Goal: Task Accomplishment & Management: Manage account settings

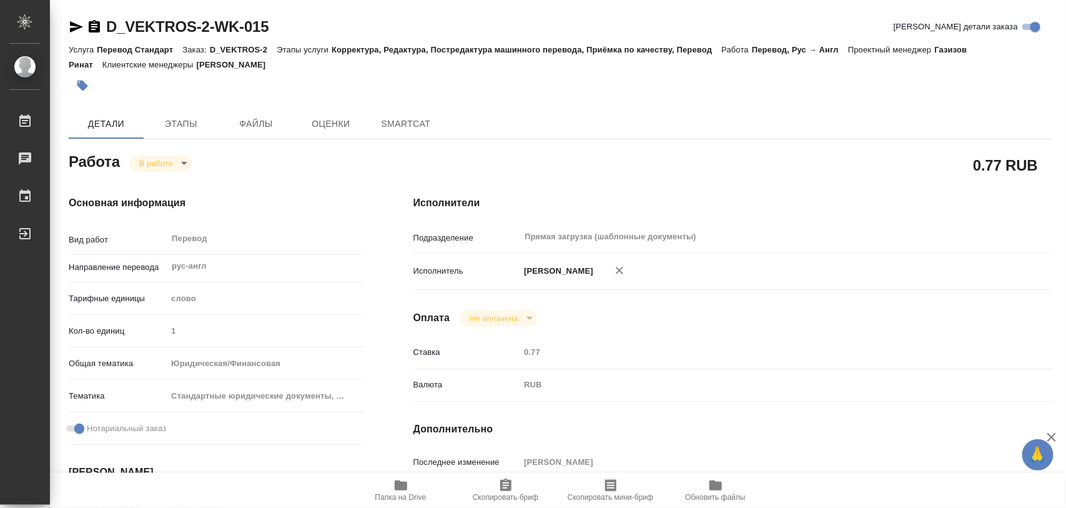
type textarea "x"
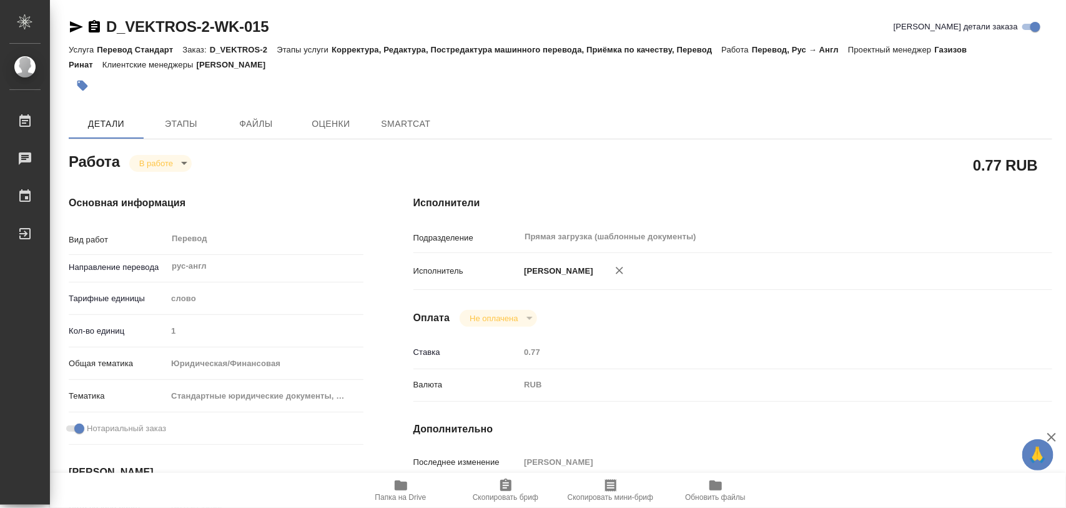
type textarea "x"
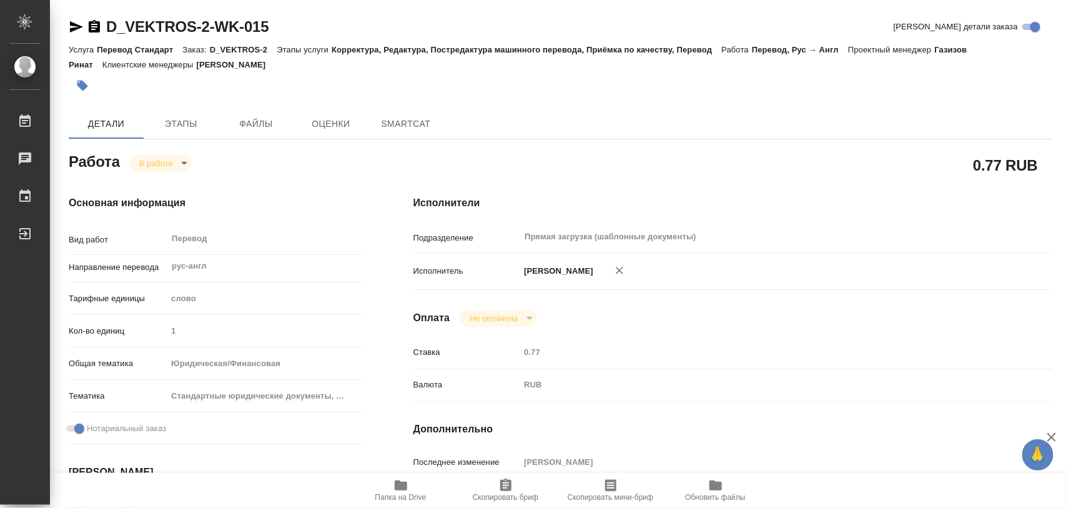
type textarea "x"
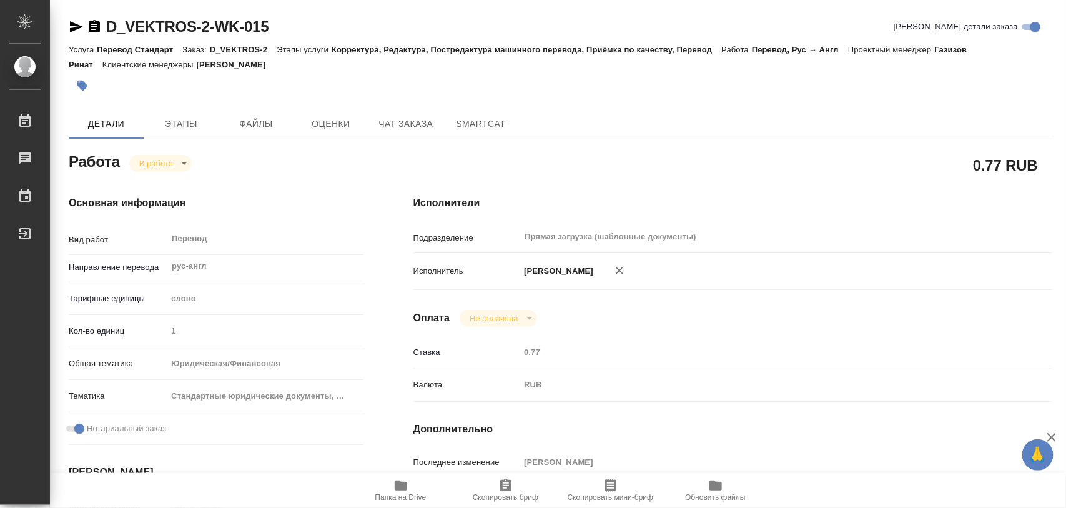
type textarea "x"
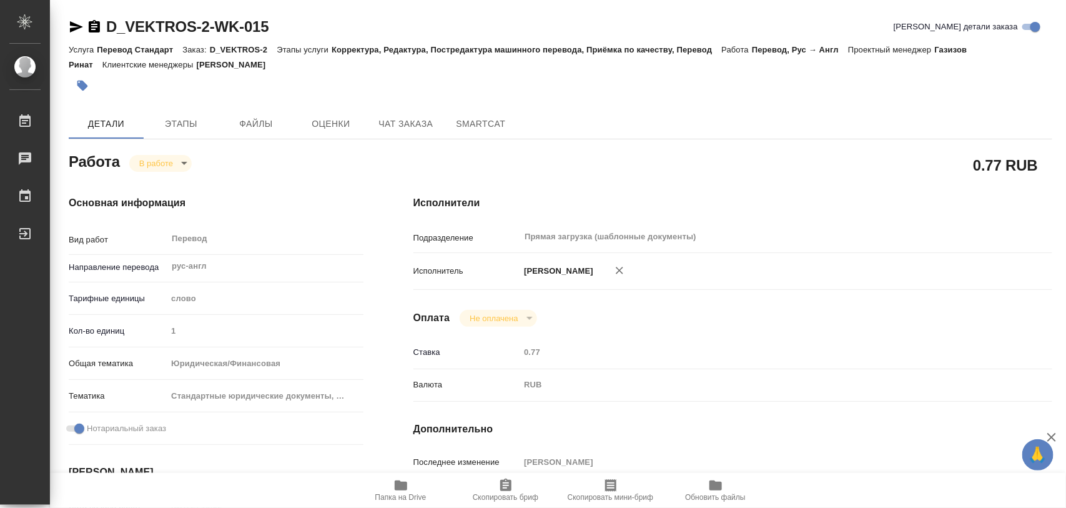
type textarea "x"
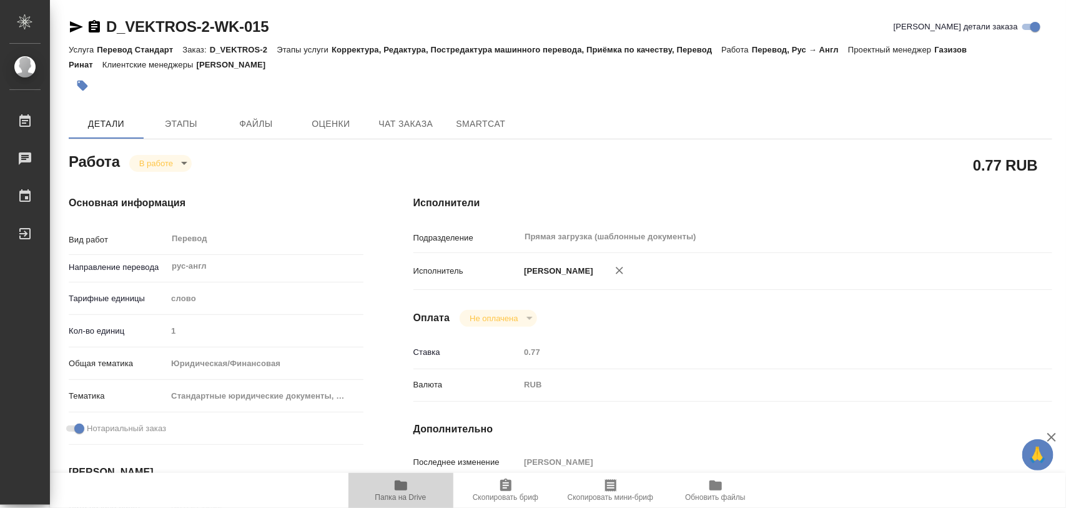
click at [404, 481] on icon "button" at bounding box center [400, 485] width 15 height 15
click at [82, 85] on icon "button" at bounding box center [82, 86] width 11 height 11
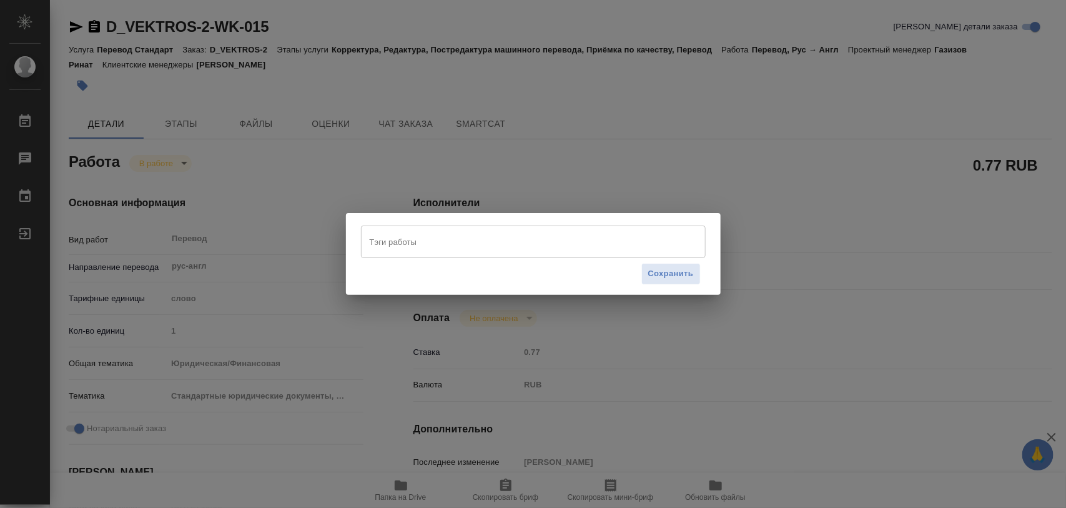
click at [513, 247] on input "Тэги работы" at bounding box center [522, 241] width 310 height 21
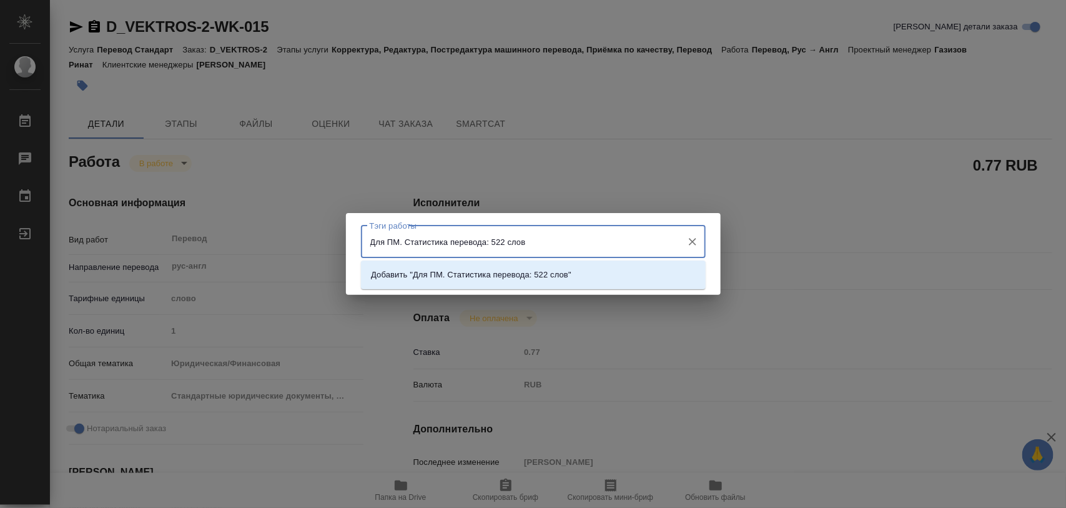
type input "Для ПМ. Статистика перевода: 522 слова"
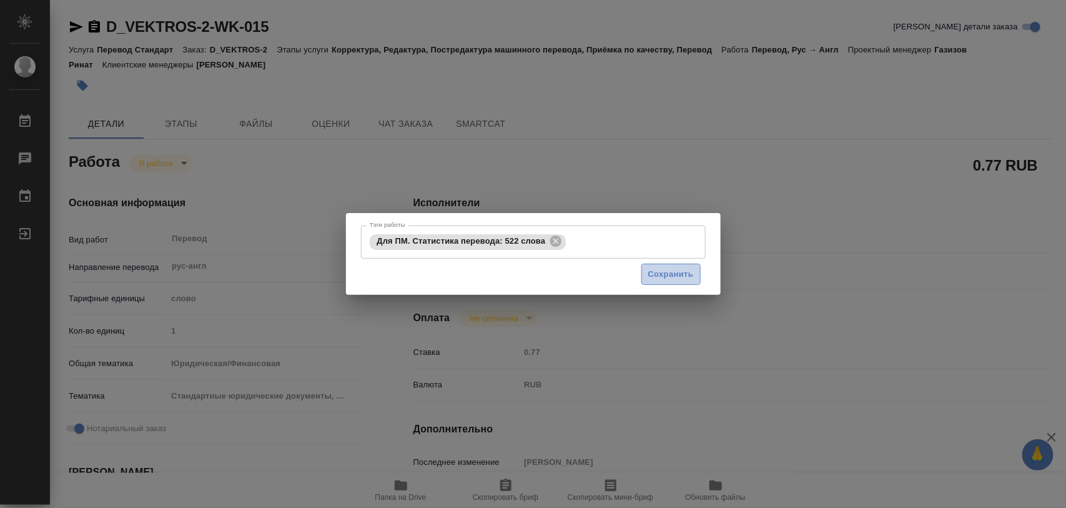
click at [687, 278] on span "Сохранить" at bounding box center [671, 274] width 46 height 14
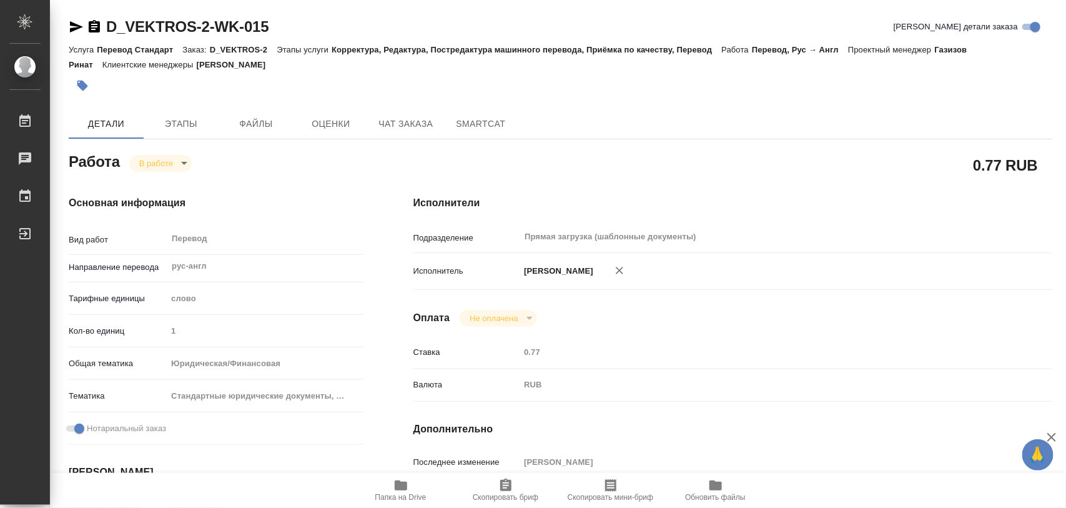
type input "inProgress"
type textarea "Перевод"
type textarea "x"
type input "рус-англ"
type input "5a8b1489cc6b4906c91bfd90"
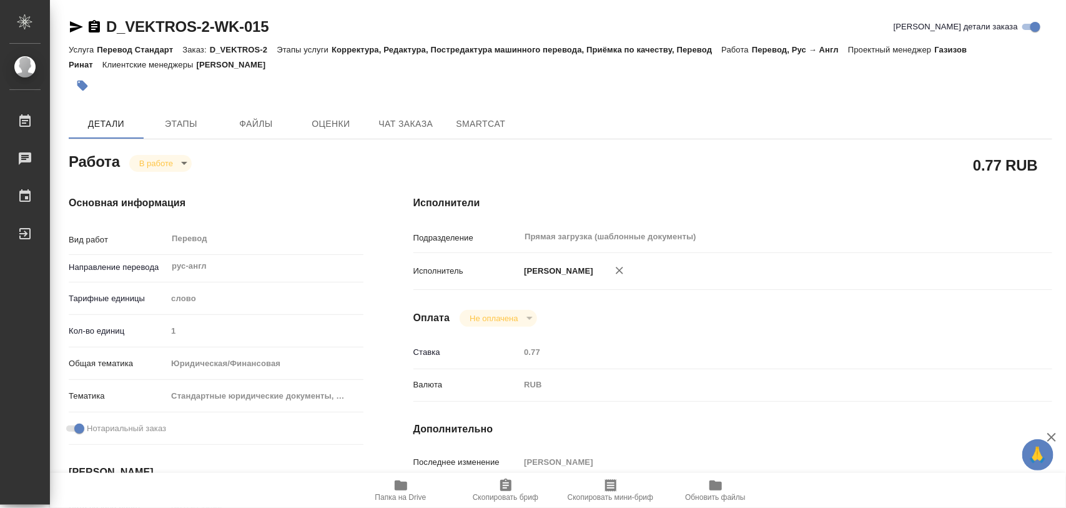
type input "1"
type input "yr-fn"
type input "5f647205b73bc97568ca66bf"
checkbox input "true"
type input "17.09.2025 10:02"
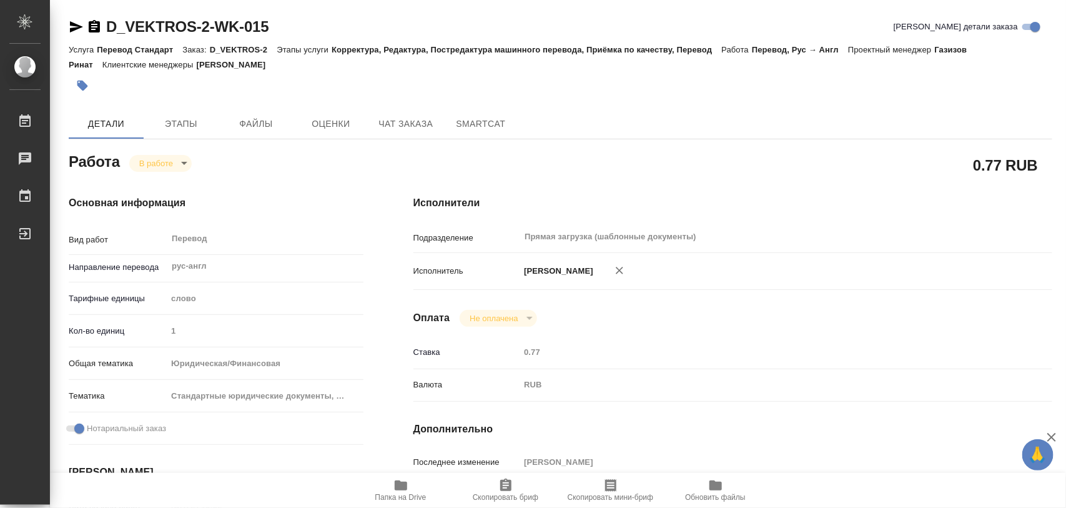
type input "17.09.2025 14:00"
type input "19.09.2025 11:00"
type input "24.09.2025 12:00"
type input "Прямая загрузка (шаблонные документы)"
type input "notPayed"
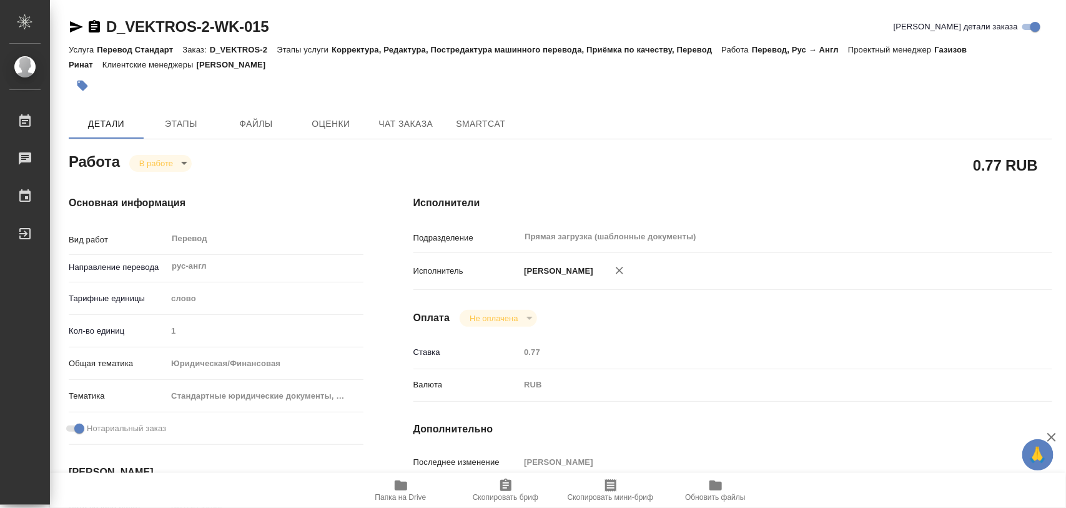
type input "0.77"
type input "RUB"
type input "[PERSON_NAME]"
type textarea "x"
type textarea "/Clients/VEKTROS/Orders/D_VEKTROS-2/Translated/D_VEKTROS-2-WK-015"
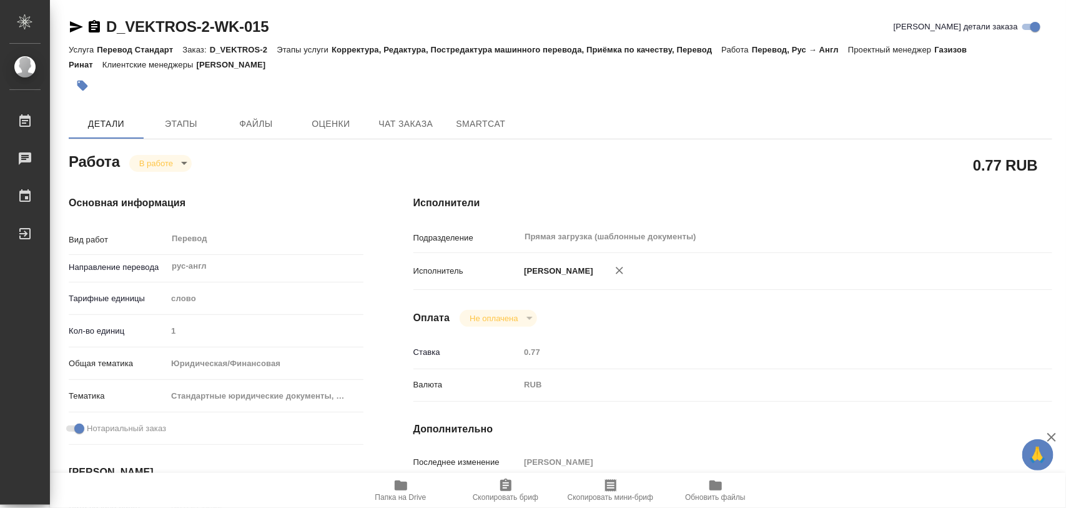
type textarea "x"
type input "D_VEKTROS-2"
type input "Перевод Стандарт"
type input "Корректура, Редактура, Постредактура машинного перевода, Приёмка по качеству, П…"
type input "Давыдова Елена"
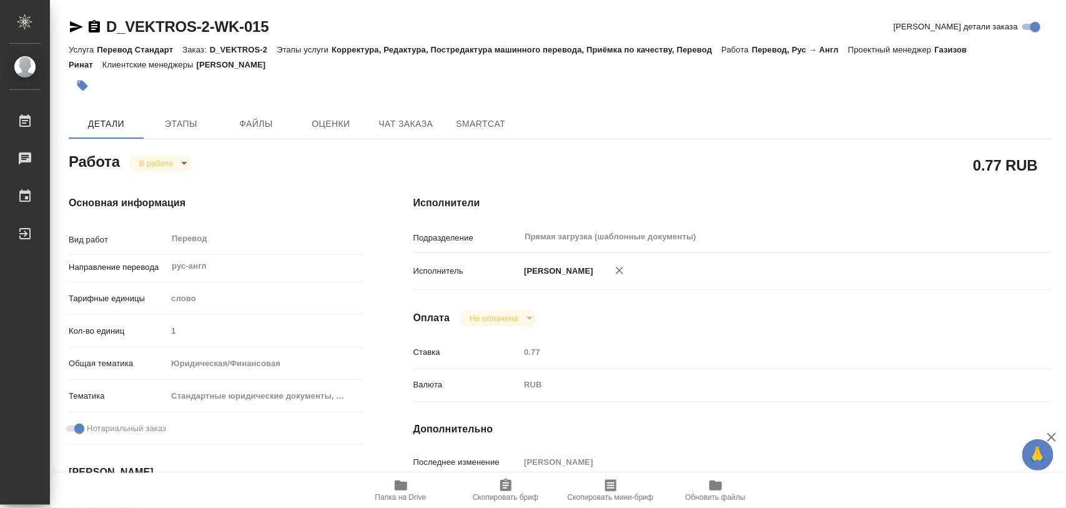
type input "/Clients/VEKTROS/Orders/D_VEKTROS-2"
type input "https://drive.awatera.com/s/2JXSHripcwCm3Ng"
type textarea "x"
type textarea "Текст доверенности уже на английском, необходимо перевести только нотариальные …"
type textarea "x"
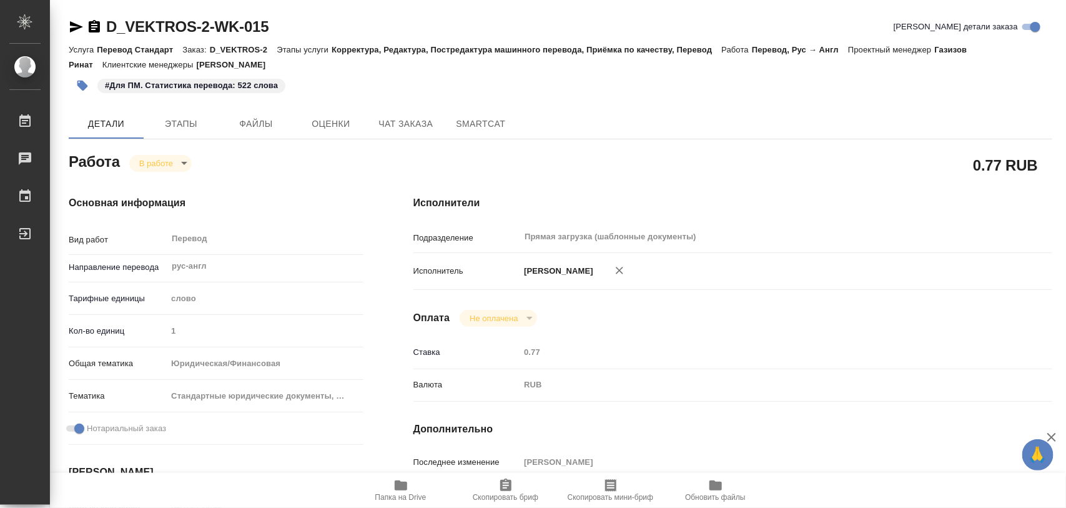
type textarea "x"
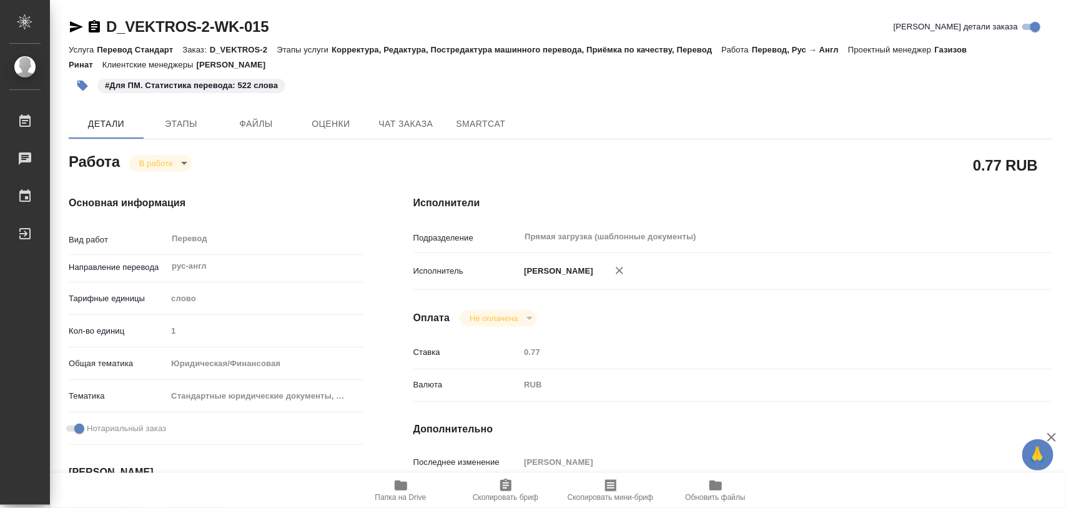
type textarea "x"
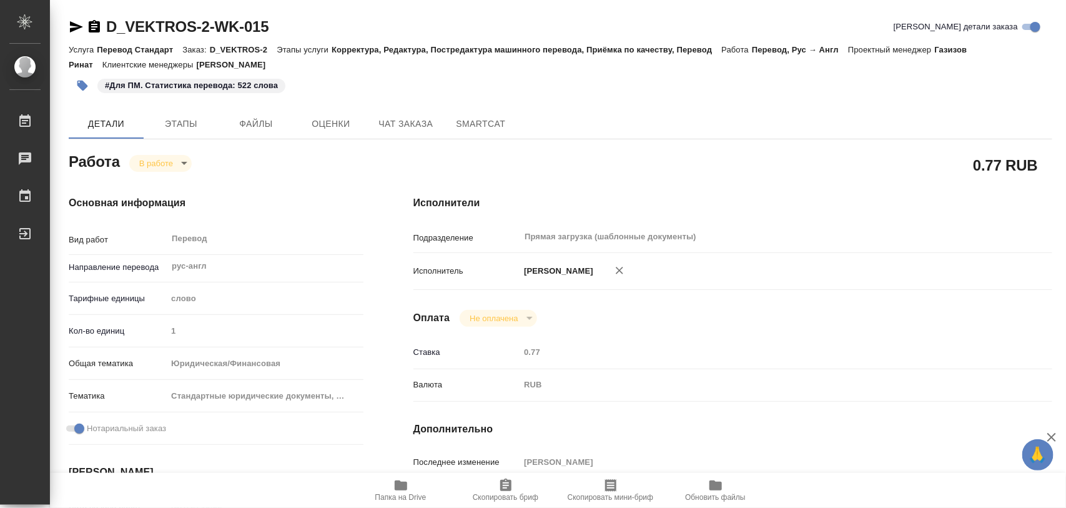
type textarea "x"
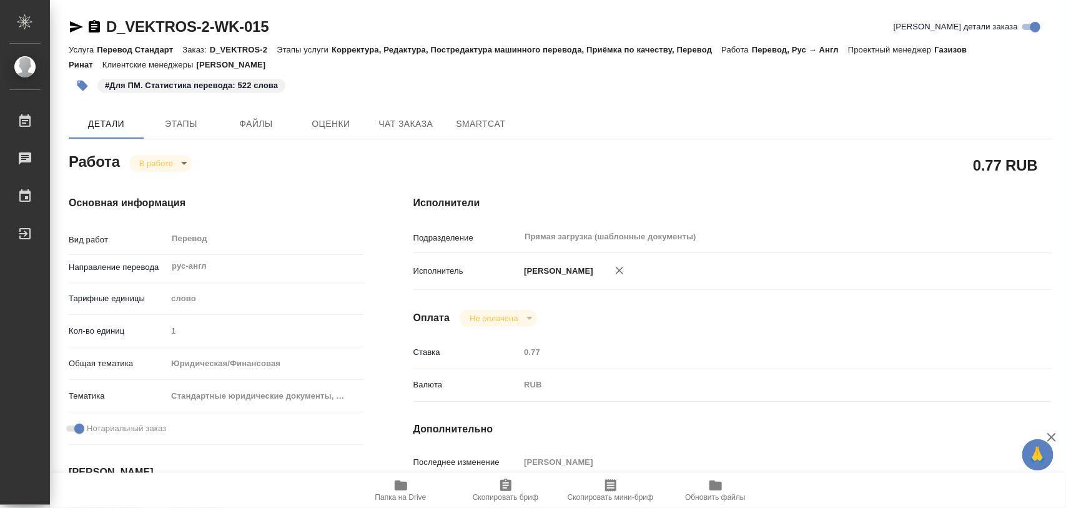
type textarea "x"
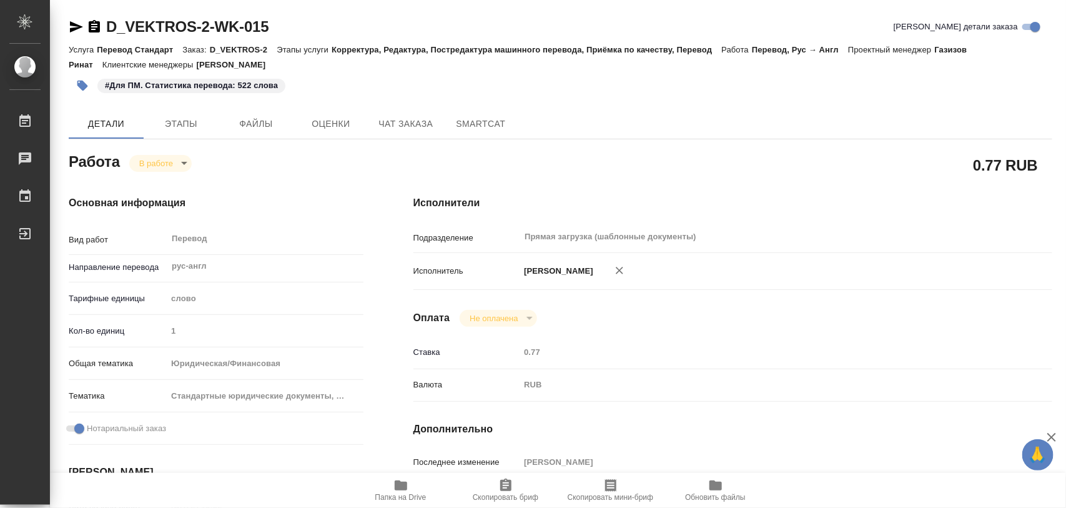
type textarea "x"
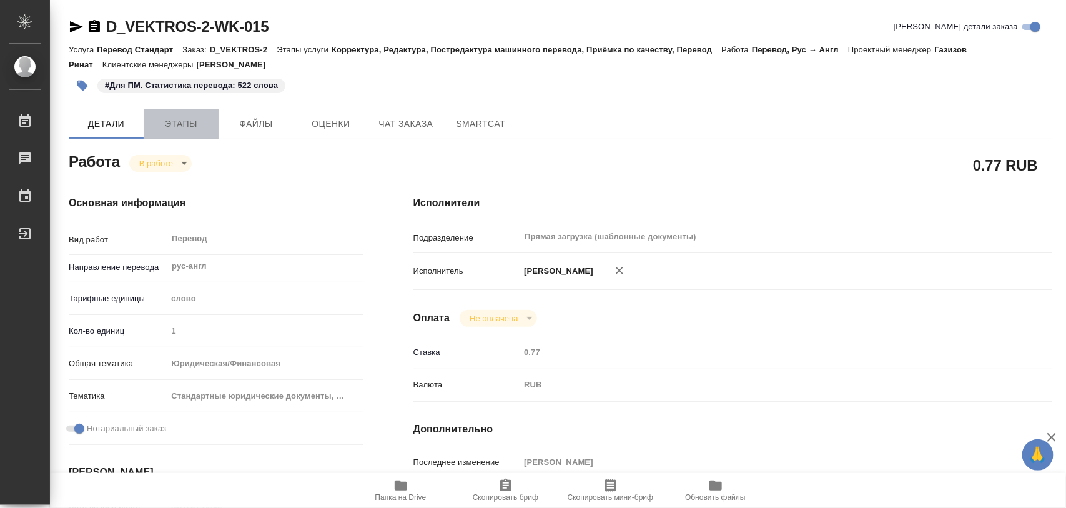
click at [198, 125] on span "Этапы" at bounding box center [181, 124] width 60 height 16
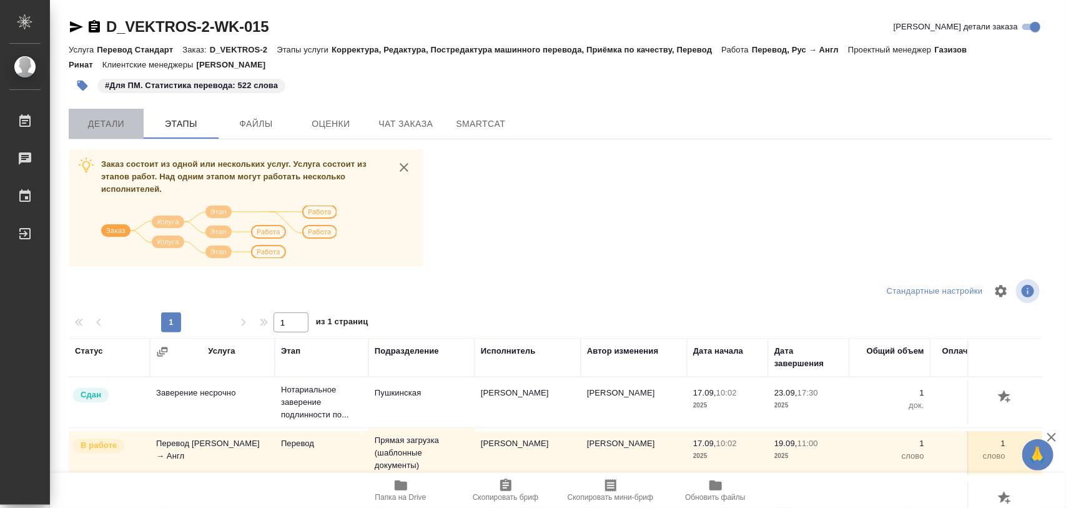
click at [129, 127] on span "Детали" at bounding box center [106, 124] width 60 height 16
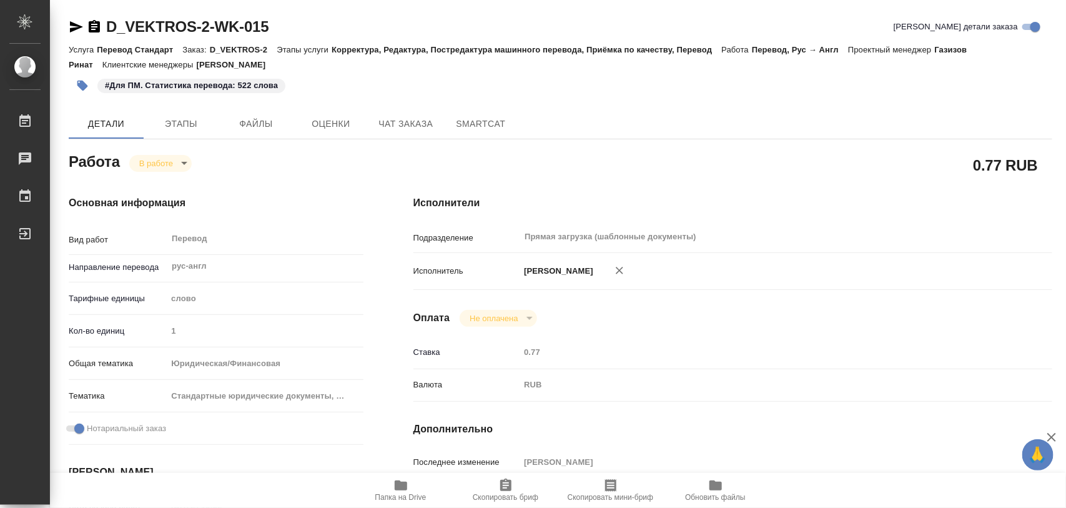
type textarea "x"
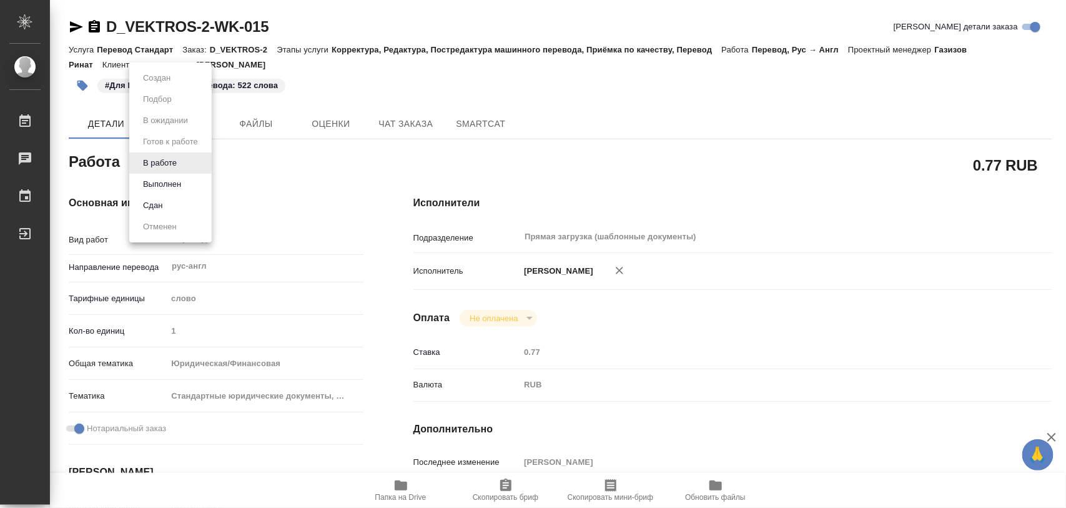
click at [175, 162] on body "🙏 .cls-1 fill:#fff; AWATERA Iglakov Maksim Работы 0 Чаты График Выйти D_VEKTROS…" at bounding box center [533, 254] width 1066 height 508
click at [172, 176] on li "Выполнен" at bounding box center [170, 184] width 82 height 21
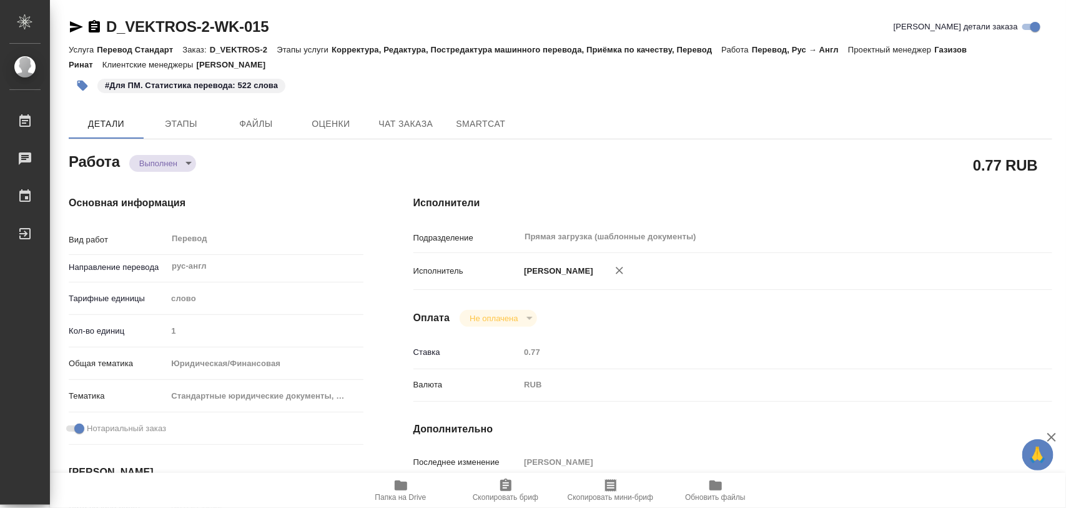
type textarea "x"
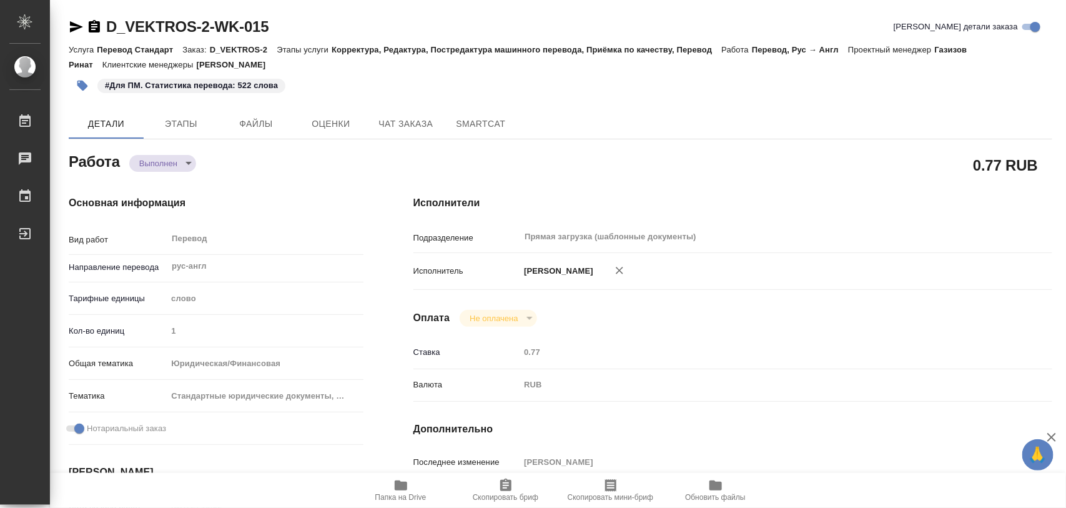
type textarea "x"
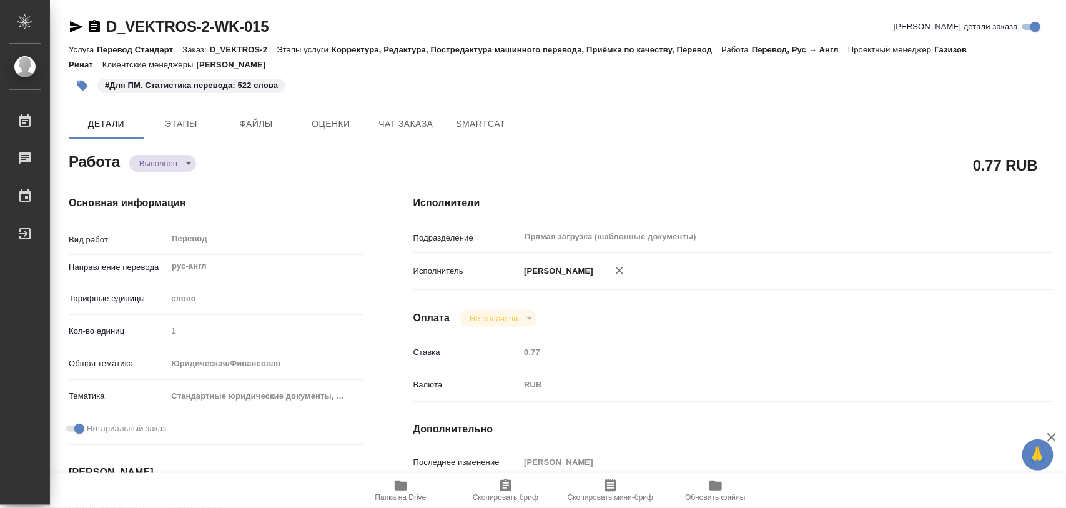
type textarea "x"
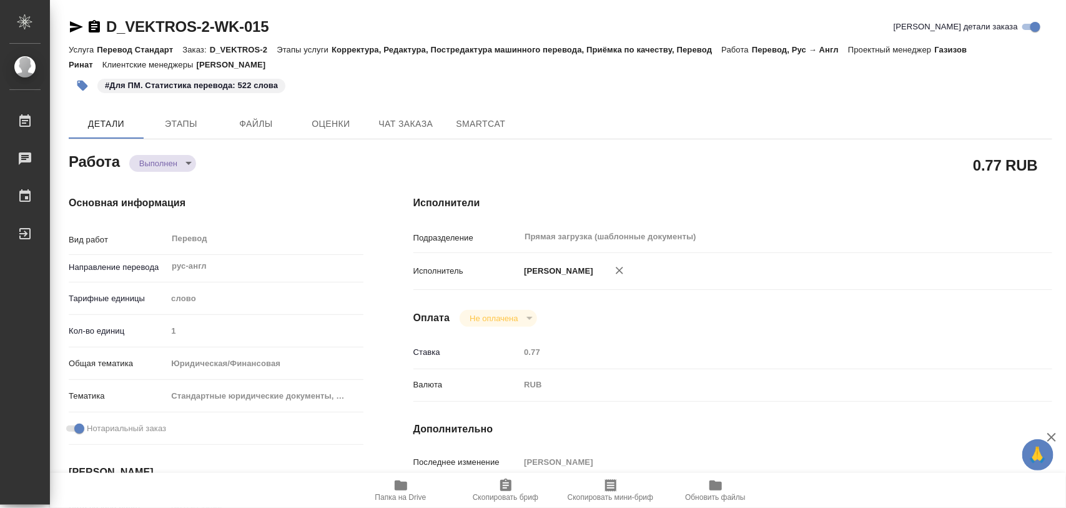
click at [81, 85] on icon "button" at bounding box center [82, 86] width 11 height 11
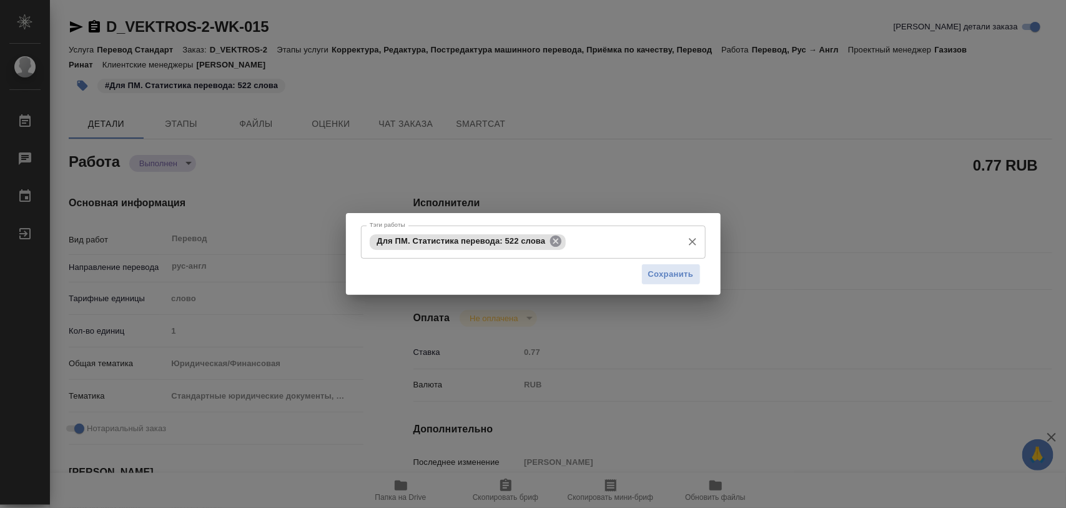
click at [556, 241] on icon at bounding box center [556, 241] width 14 height 14
click at [662, 268] on span "Сохранить" at bounding box center [671, 274] width 46 height 14
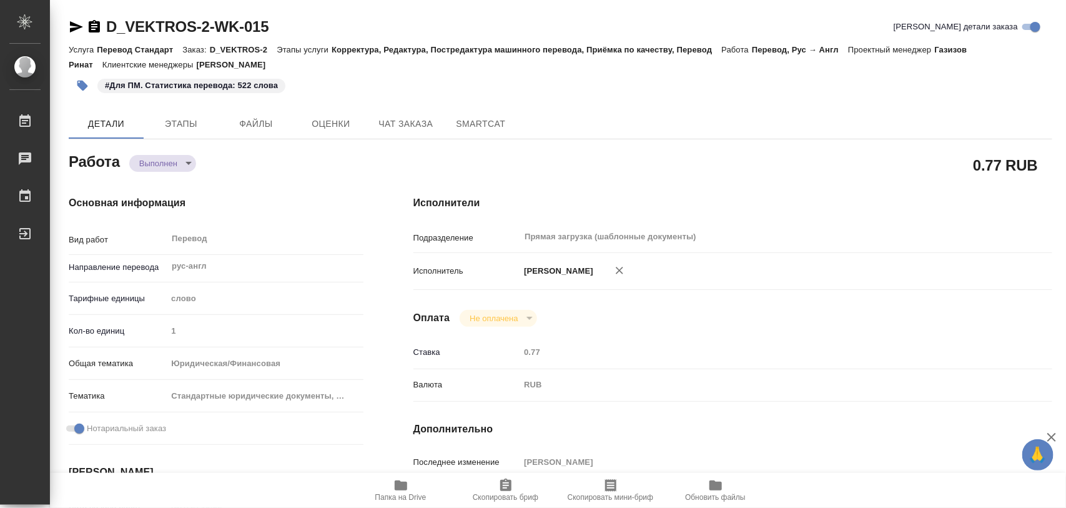
type input "completed"
type textarea "Перевод"
type textarea "x"
type input "рус-англ"
type input "5a8b1489cc6b4906c91bfd90"
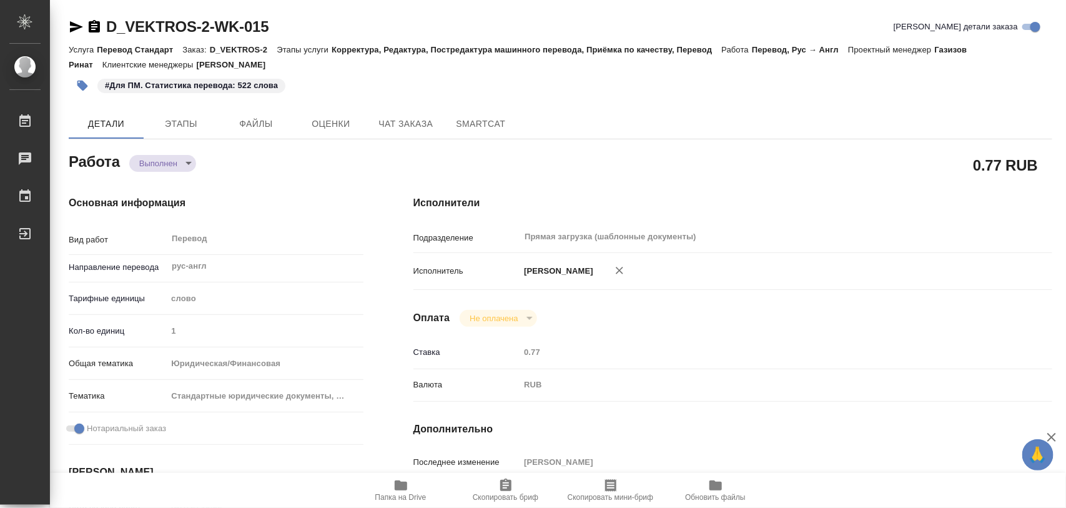
type input "1"
type input "yr-fn"
type input "5f647205b73bc97568ca66bf"
checkbox input "true"
type input "17.09.2025 10:02"
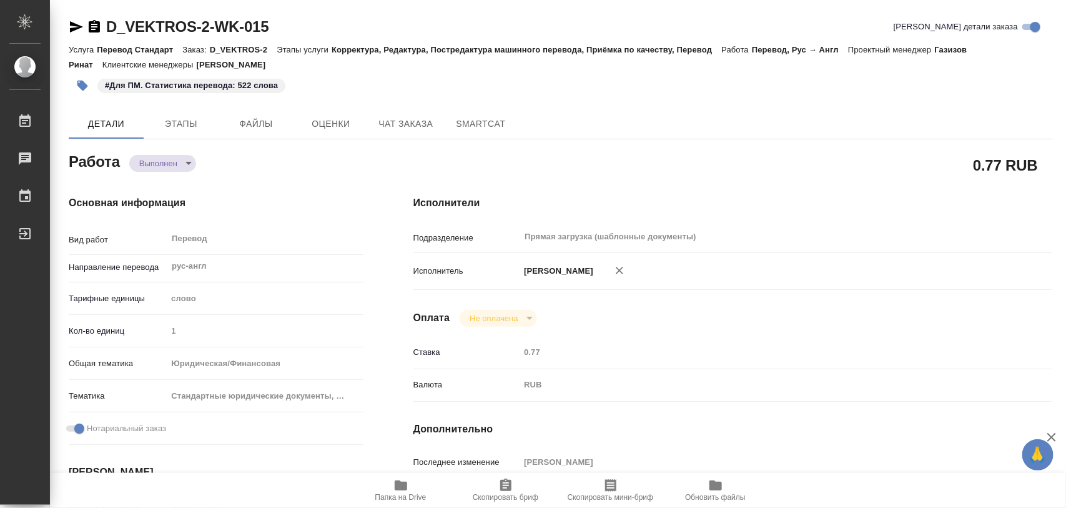
type input "17.09.2025 14:00"
type input "19.09.2025 11:00"
type input "24.09.2025 11:17"
type input "24.09.2025 12:00"
type input "Прямая загрузка (шаблонные документы)"
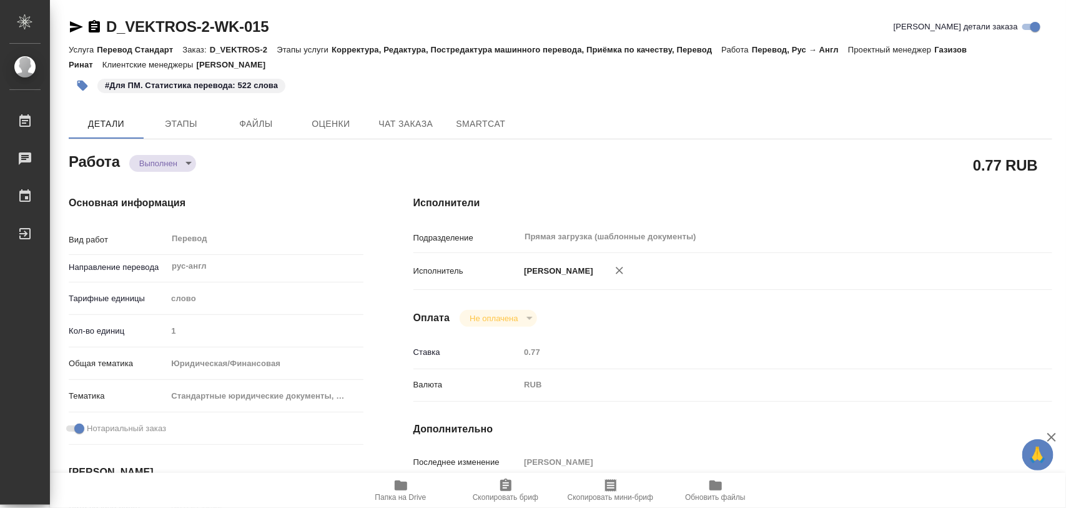
type input "notPayed"
type input "0.77"
type input "RUB"
type input "[PERSON_NAME]"
type textarea "x"
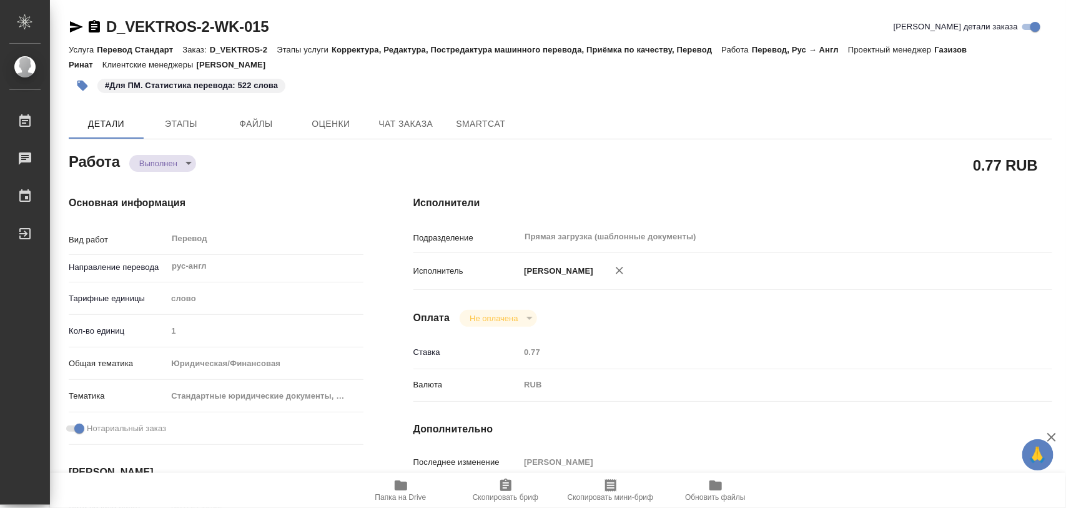
type textarea "/Clients/VEKTROS/Orders/D_VEKTROS-2/Translated/D_VEKTROS-2-WK-015"
type textarea "x"
type input "D_VEKTROS-2"
type input "Перевод Стандарт"
type input "Корректура, Редактура, Постредактура машинного перевода, Приёмка по качеству, П…"
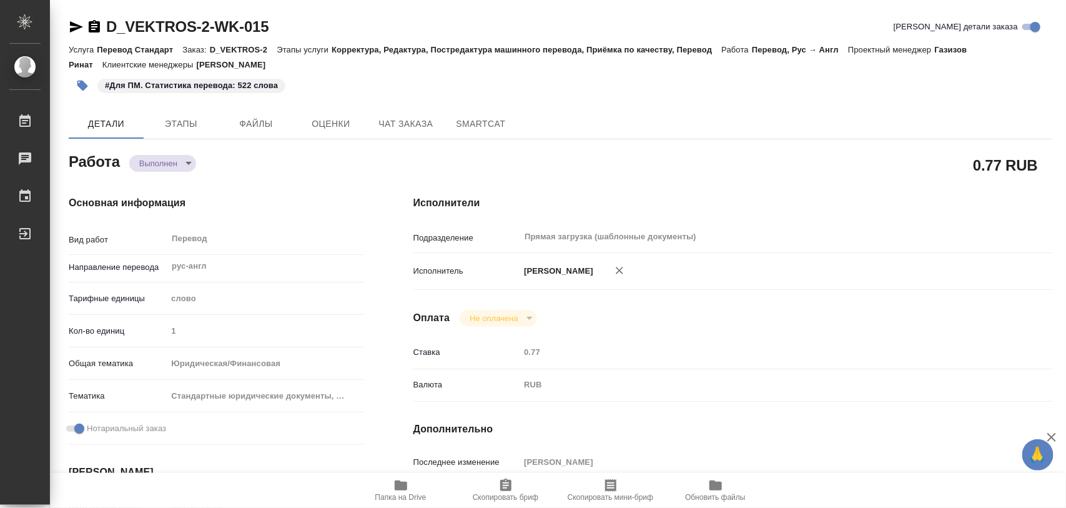
type input "Давыдова Елена"
type input "/Clients/VEKTROS/Orders/D_VEKTROS-2"
type input "https://drive.awatera.com/s/2JXSHripcwCm3Ng"
type textarea "x"
type textarea "Текст доверенности уже на английском, необходимо перевести только нотариальные …"
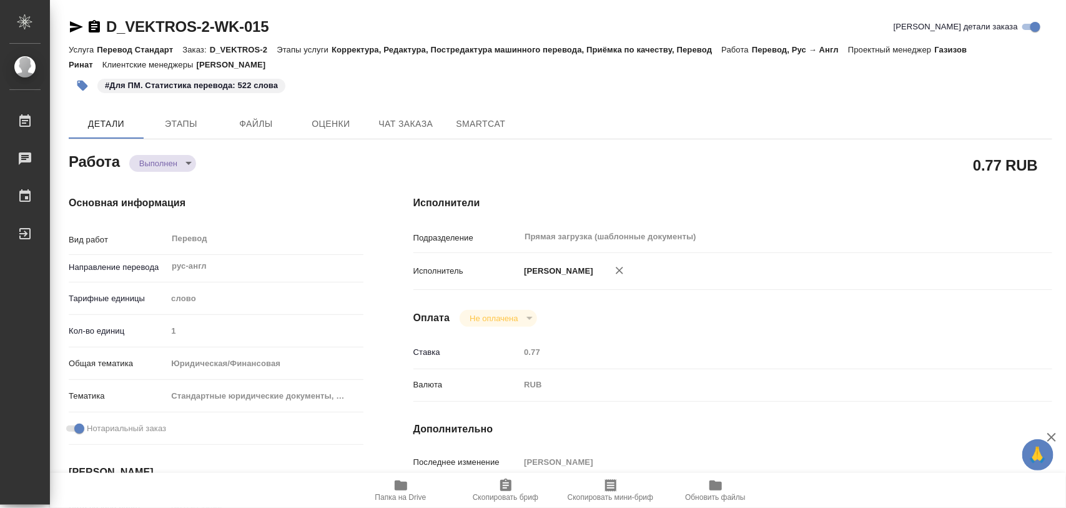
type textarea "x"
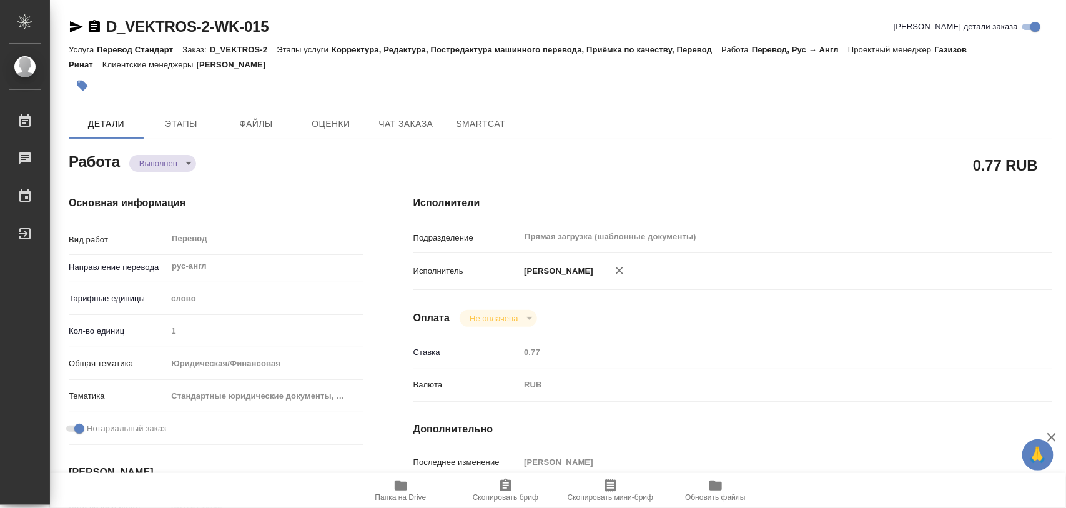
type textarea "x"
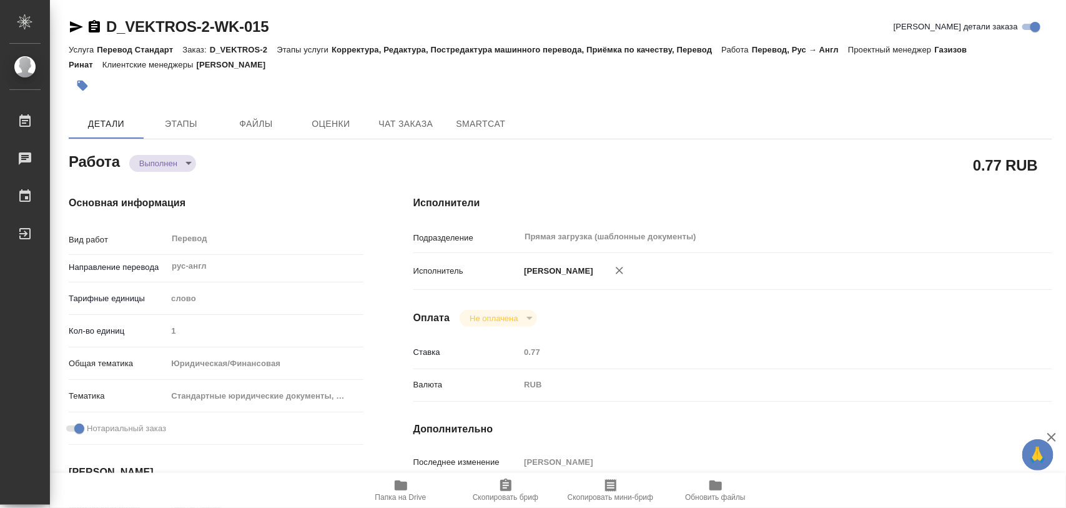
type textarea "x"
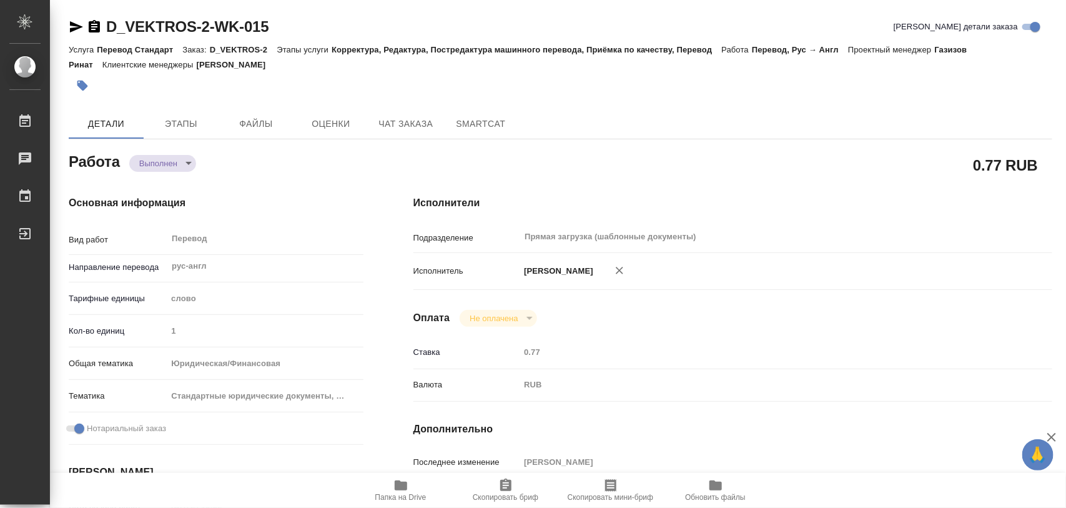
type textarea "x"
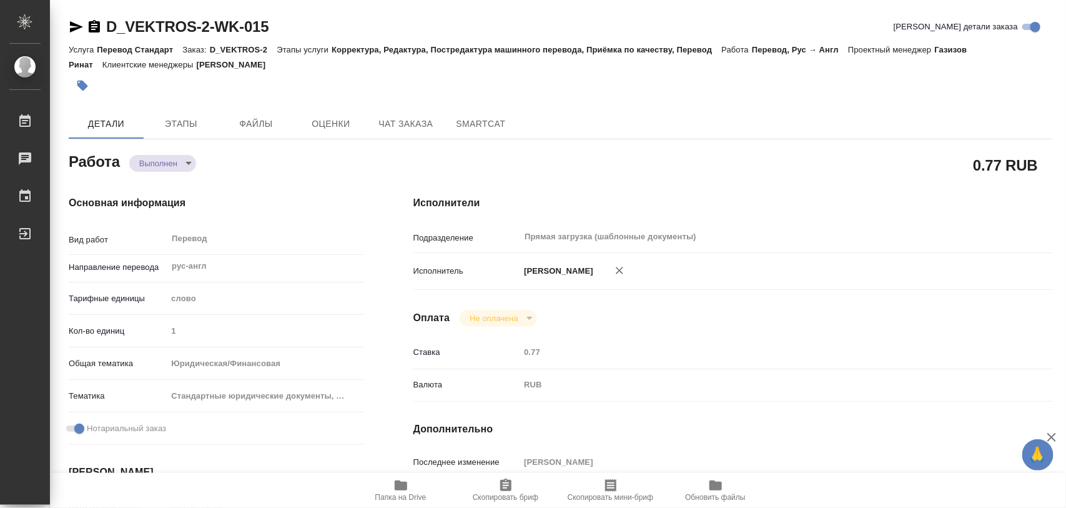
type textarea "x"
click at [88, 82] on icon "button" at bounding box center [82, 85] width 12 height 12
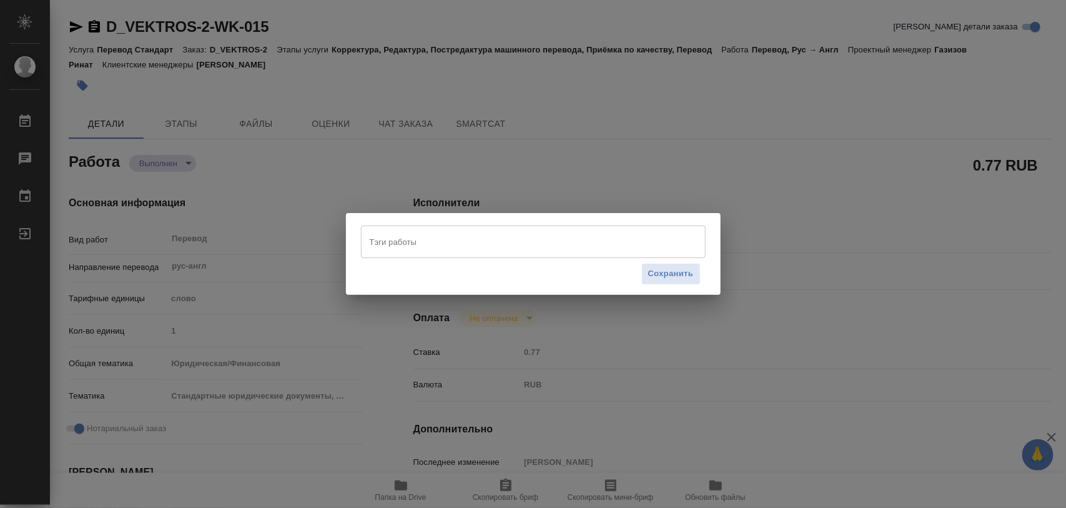
click at [442, 242] on input "Тэги работы" at bounding box center [522, 241] width 310 height 21
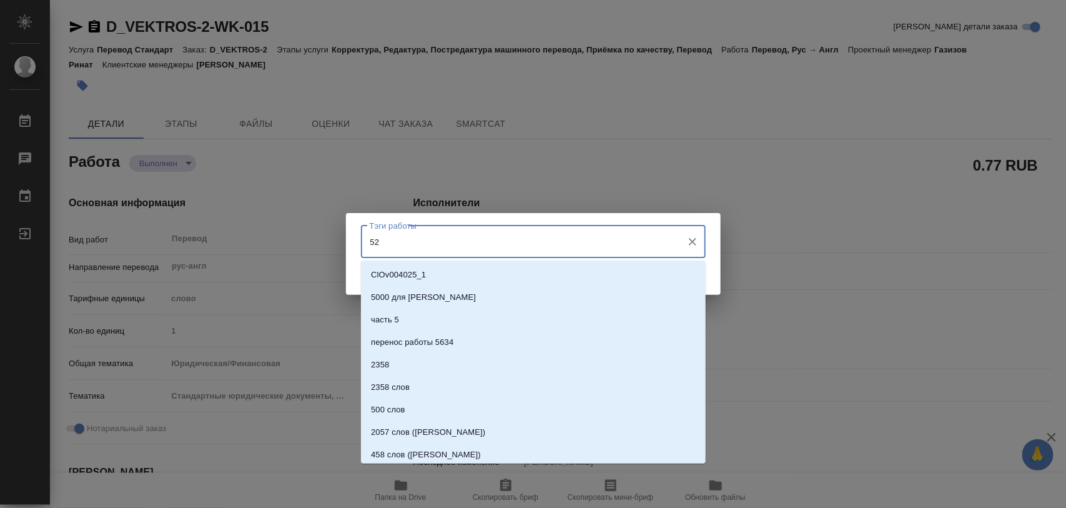
type input "520"
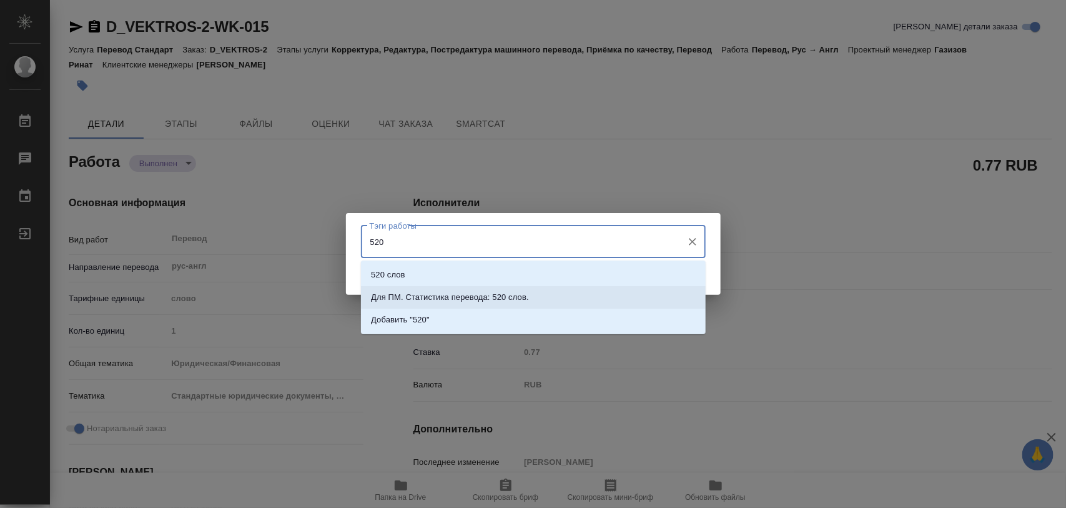
click at [460, 294] on p "Для ПМ. Статистика перевода: 520 слов." at bounding box center [450, 297] width 158 height 12
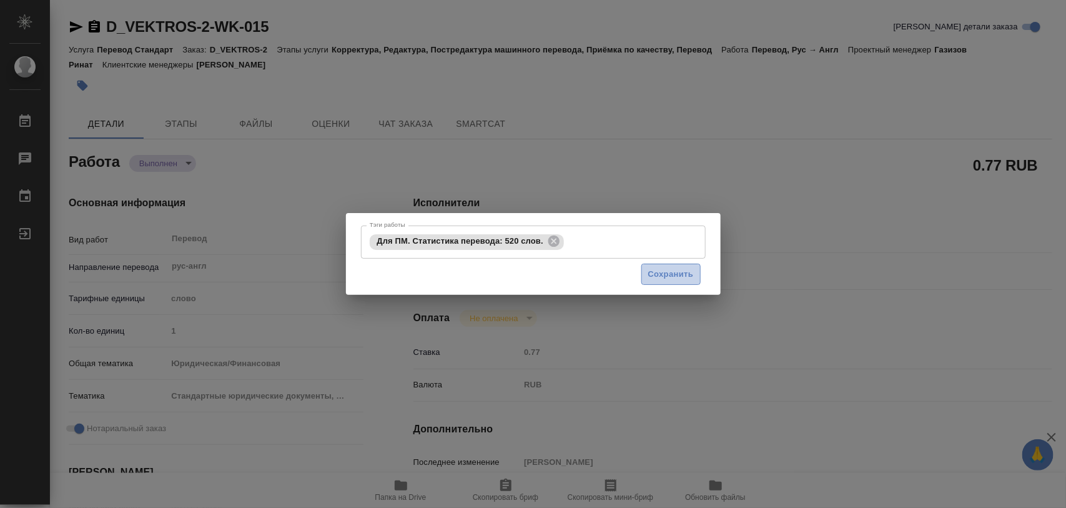
click at [676, 266] on button "Сохранить" at bounding box center [670, 274] width 59 height 22
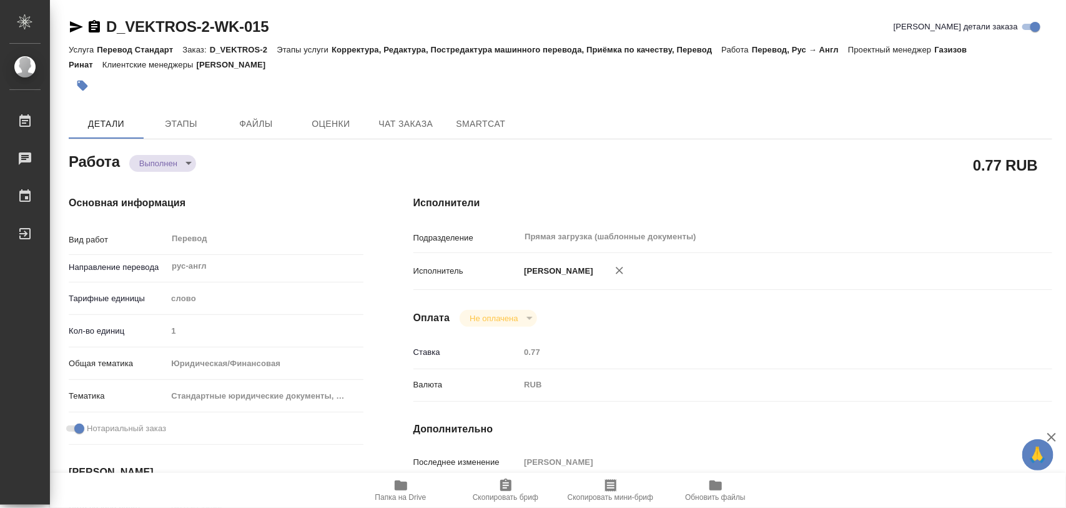
type input "completed"
type textarea "Перевод"
type textarea "x"
type input "рус-англ"
type input "5a8b1489cc6b4906c91bfd90"
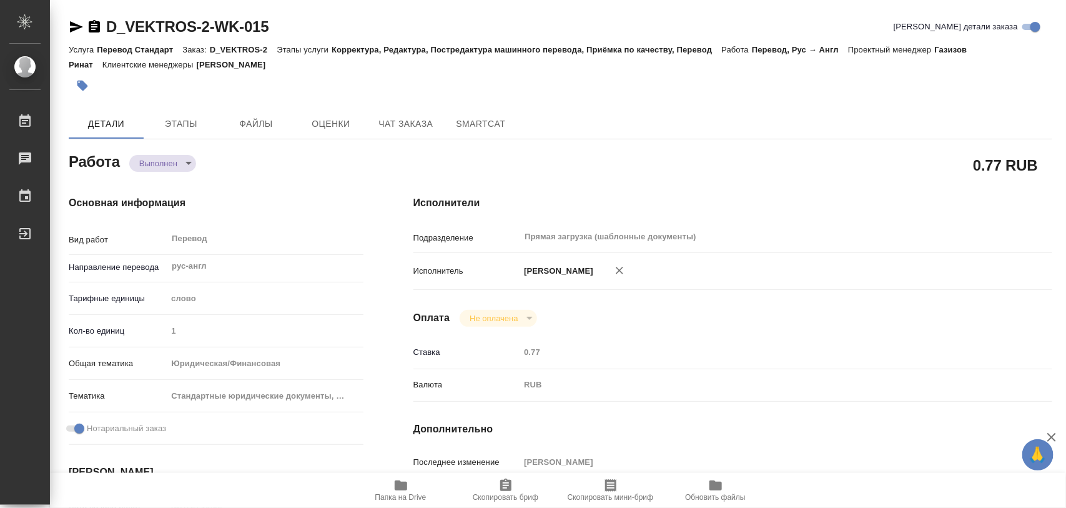
type input "1"
type input "yr-fn"
type input "5f647205b73bc97568ca66bf"
checkbox input "true"
type input "17.09.2025 10:02"
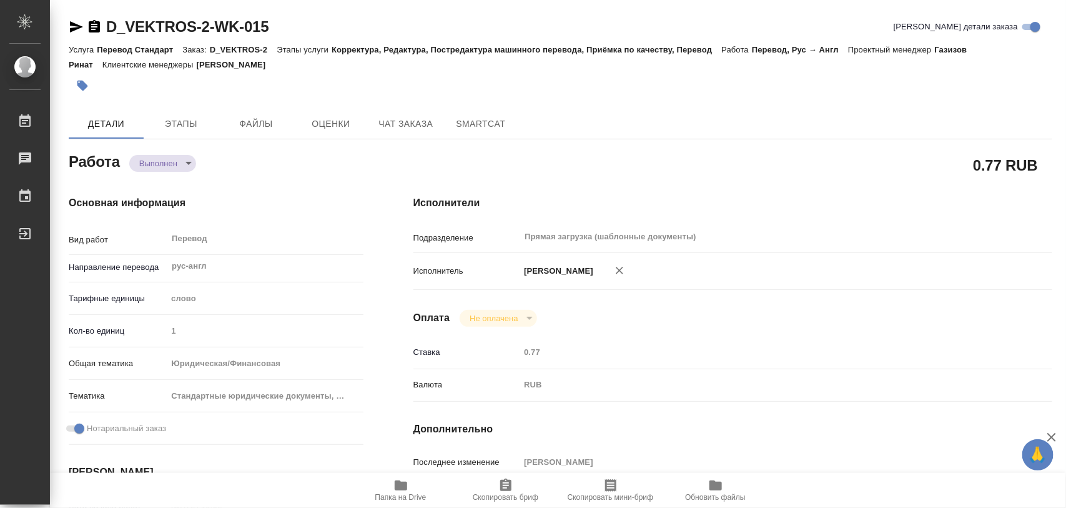
type input "17.09.2025 14:00"
type input "19.09.2025 11:00"
type input "24.09.2025 11:17"
type input "24.09.2025 12:00"
type input "Прямая загрузка (шаблонные документы)"
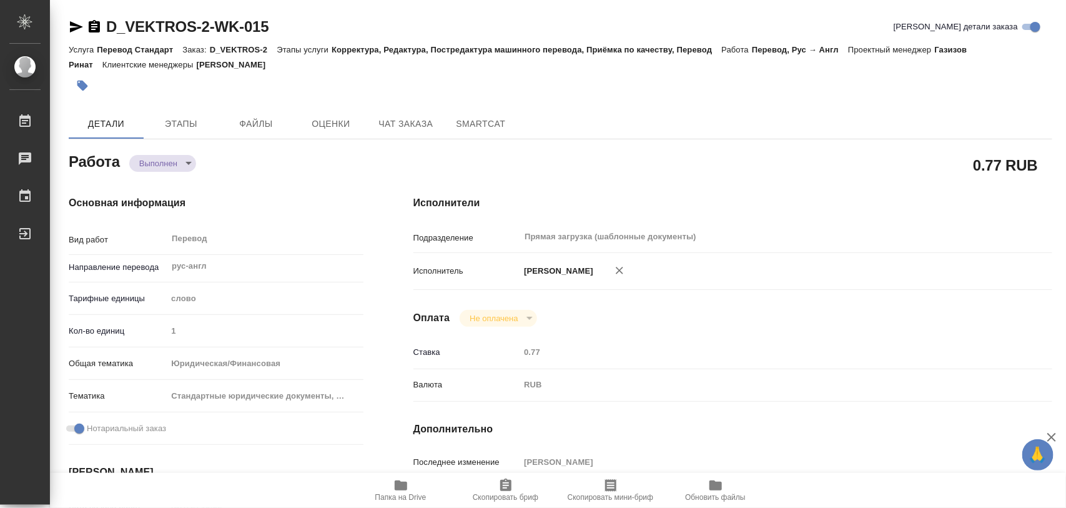
type input "notPayed"
type input "0.77"
type input "RUB"
type input "[PERSON_NAME]"
type textarea "x"
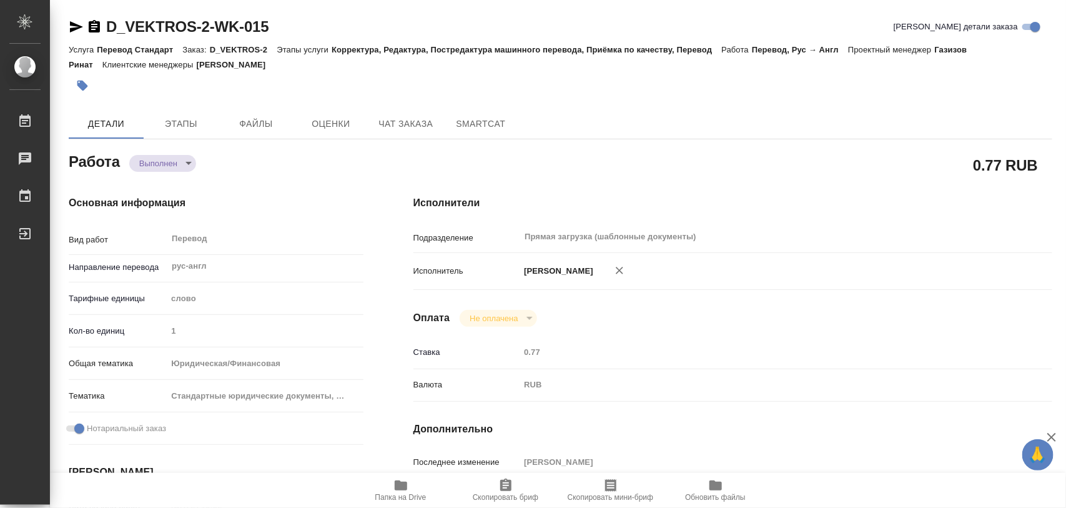
type textarea "/Clients/VEKTROS/Orders/D_VEKTROS-2/Translated/D_VEKTROS-2-WK-015"
type textarea "x"
type input "D_VEKTROS-2"
type input "Перевод Стандарт"
type input "Корректура, Редактура, Постредактура машинного перевода, Приёмка по качеству, П…"
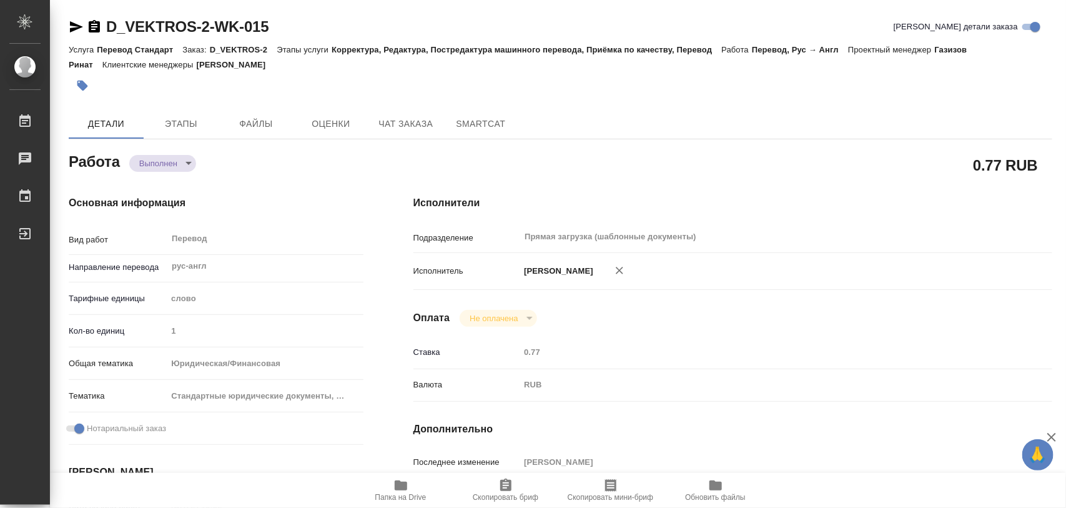
type input "Давыдова Елена"
type input "/Clients/VEKTROS/Orders/D_VEKTROS-2"
type input "https://drive.awatera.com/s/2JXSHripcwCm3Ng"
type textarea "x"
type textarea "Текст доверенности уже на английском, необходимо перевести только нотариальные …"
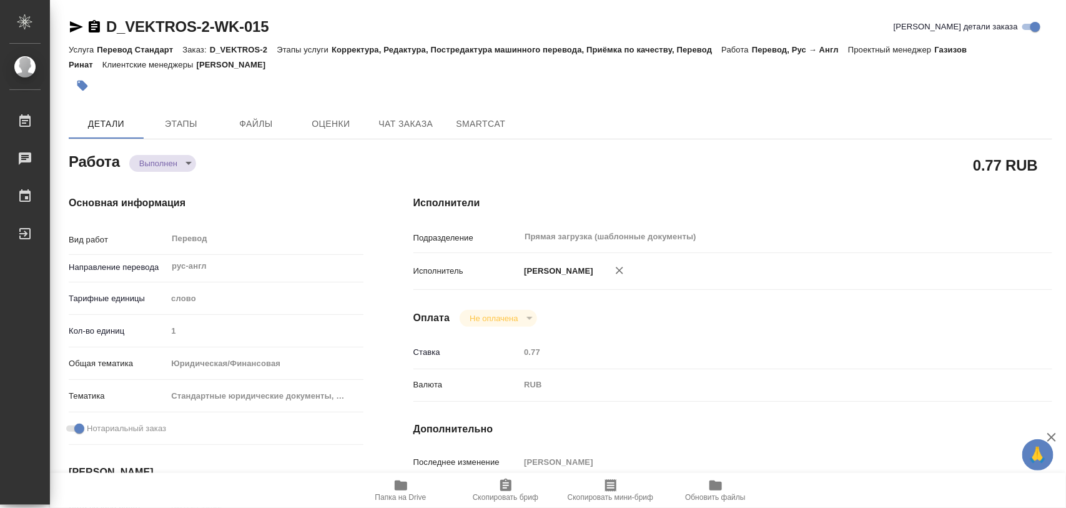
type textarea "x"
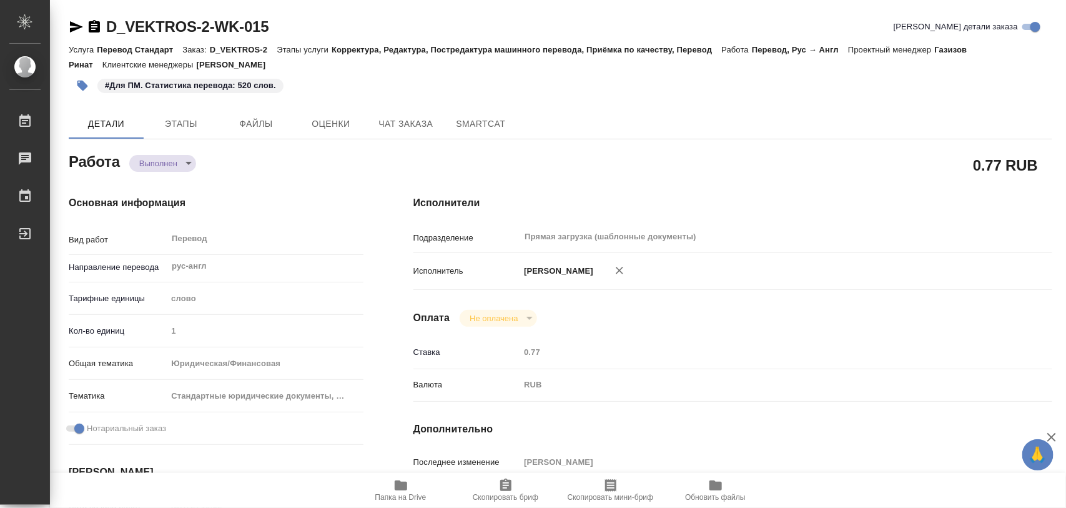
type textarea "x"
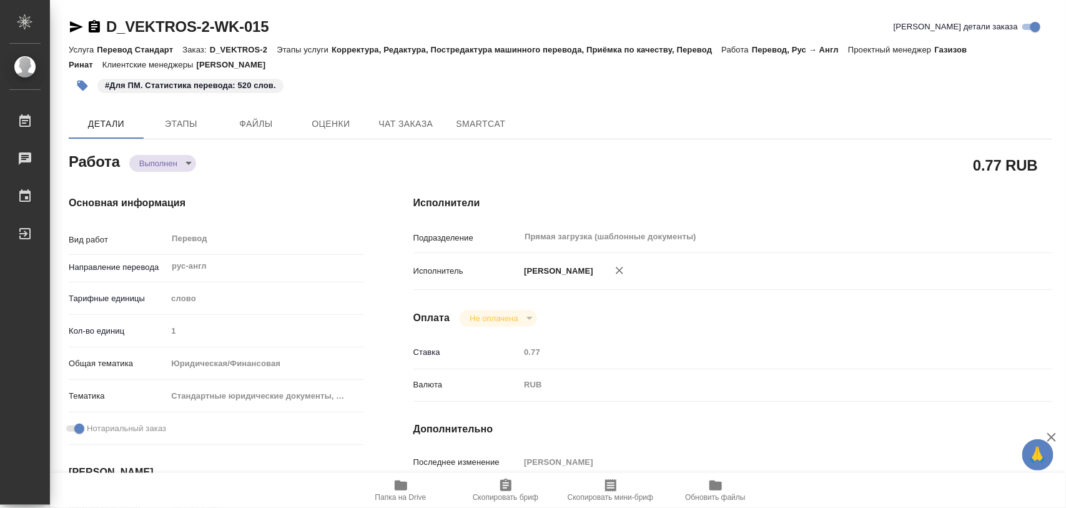
type textarea "x"
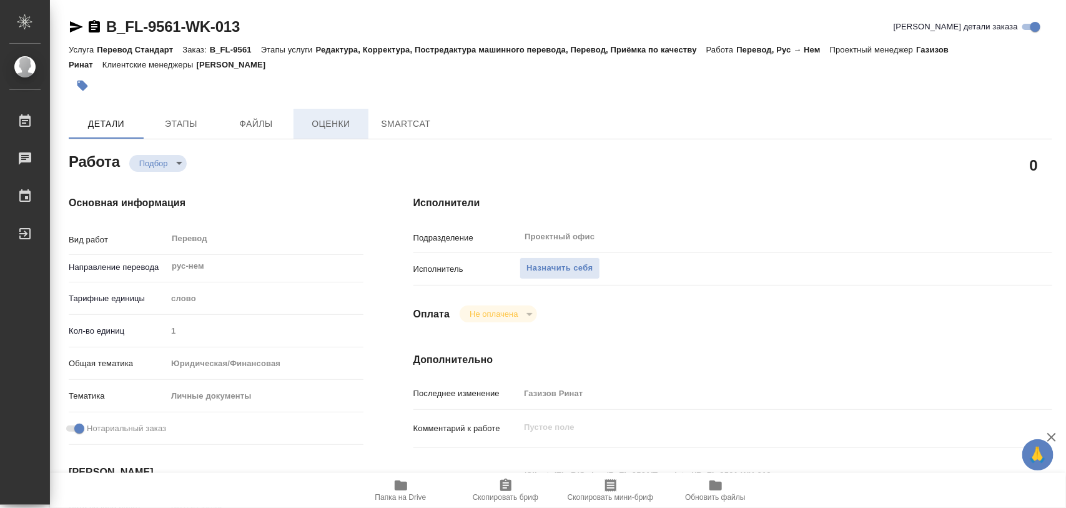
type textarea "x"
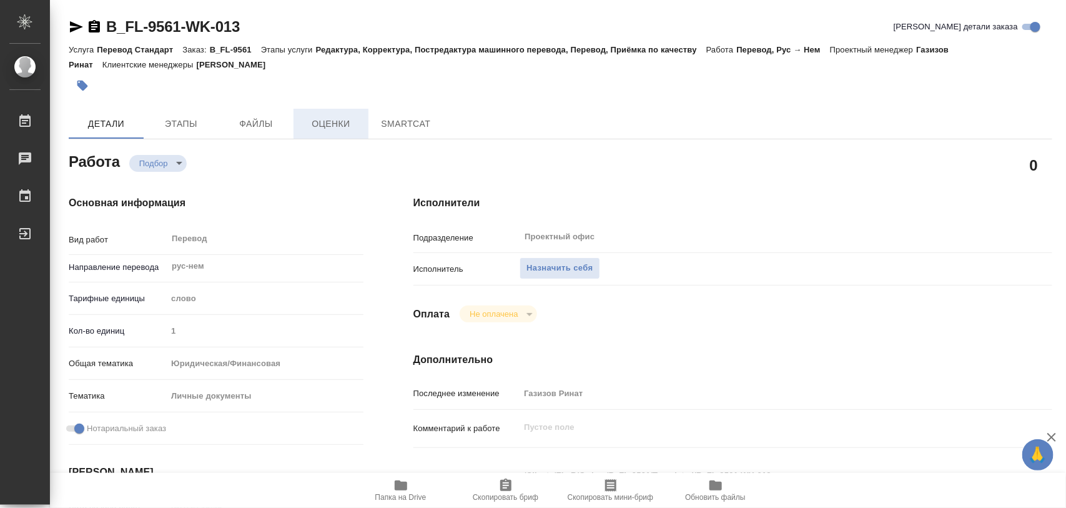
type textarea "x"
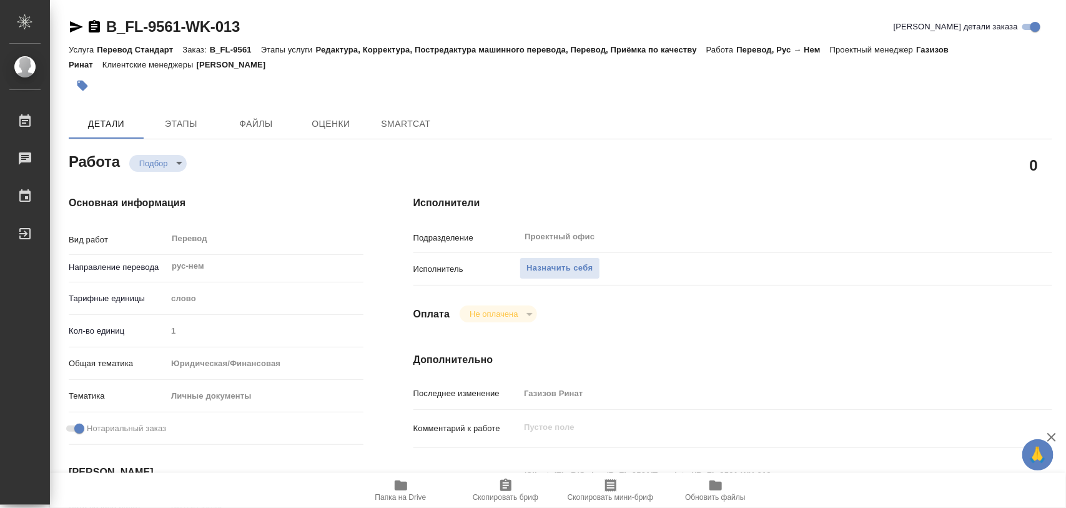
type textarea "x"
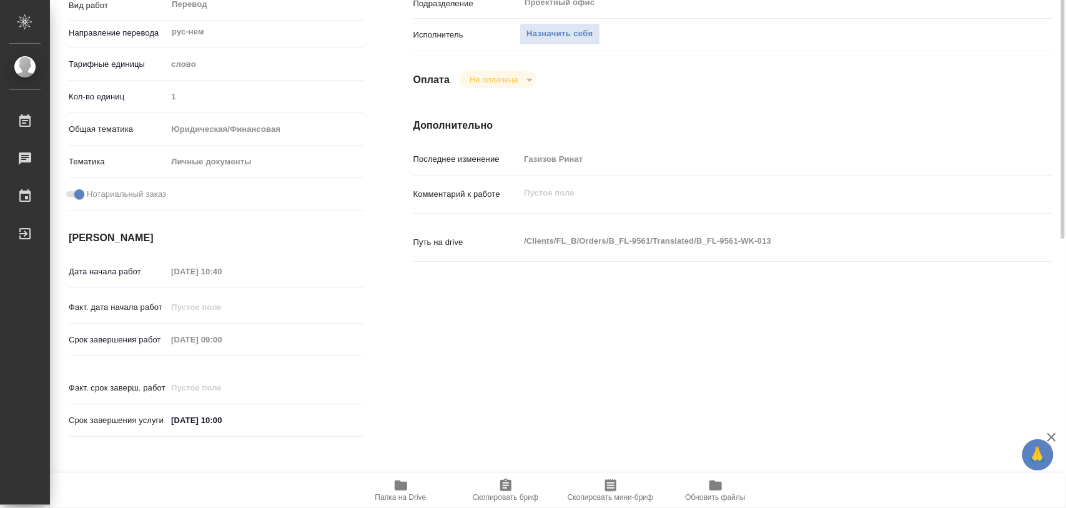
scroll to position [312, 0]
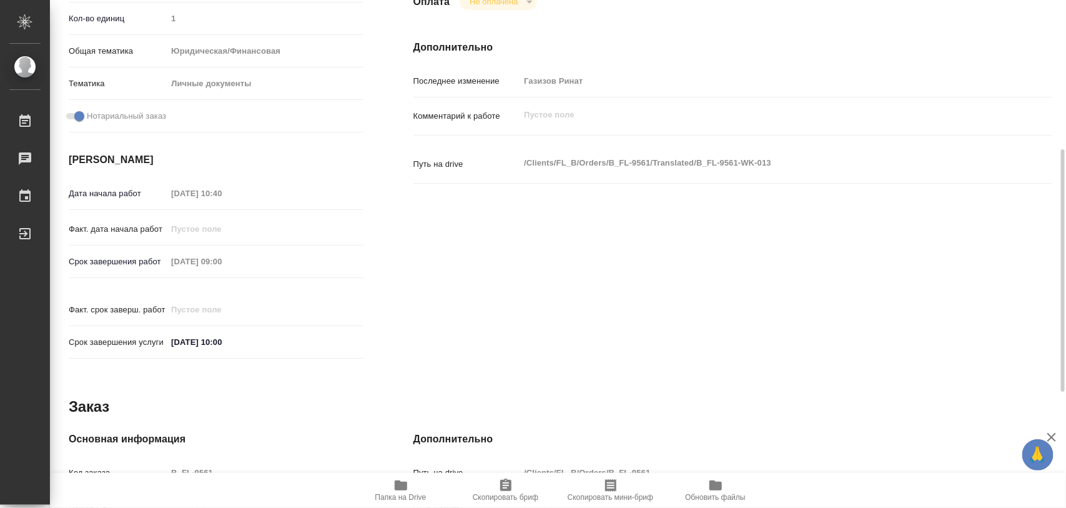
type textarea "x"
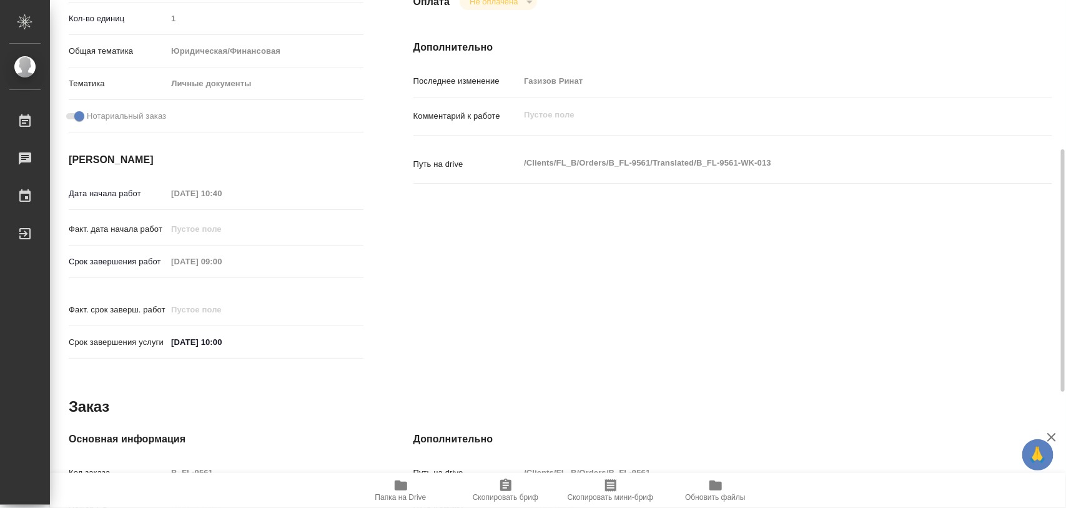
scroll to position [556, 0]
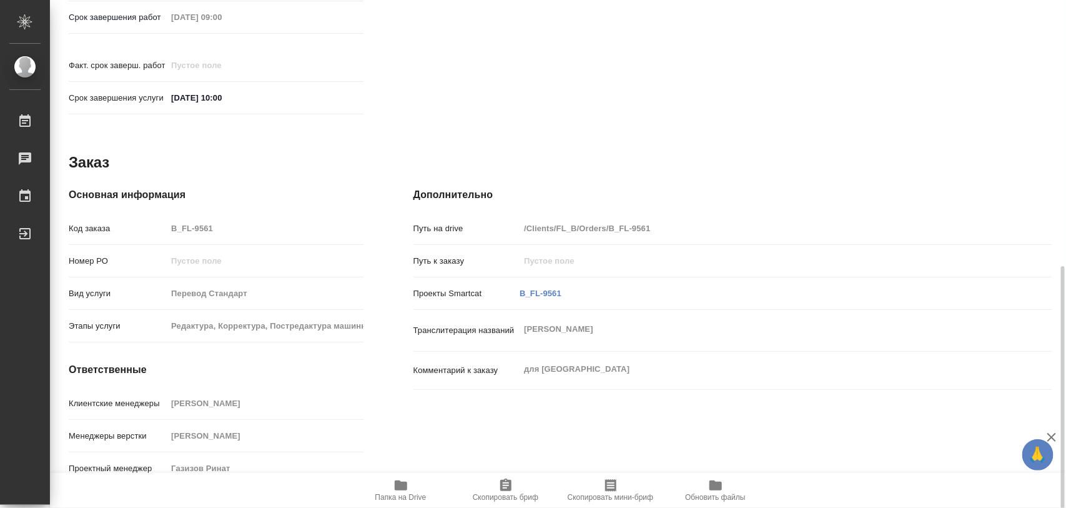
type textarea "x"
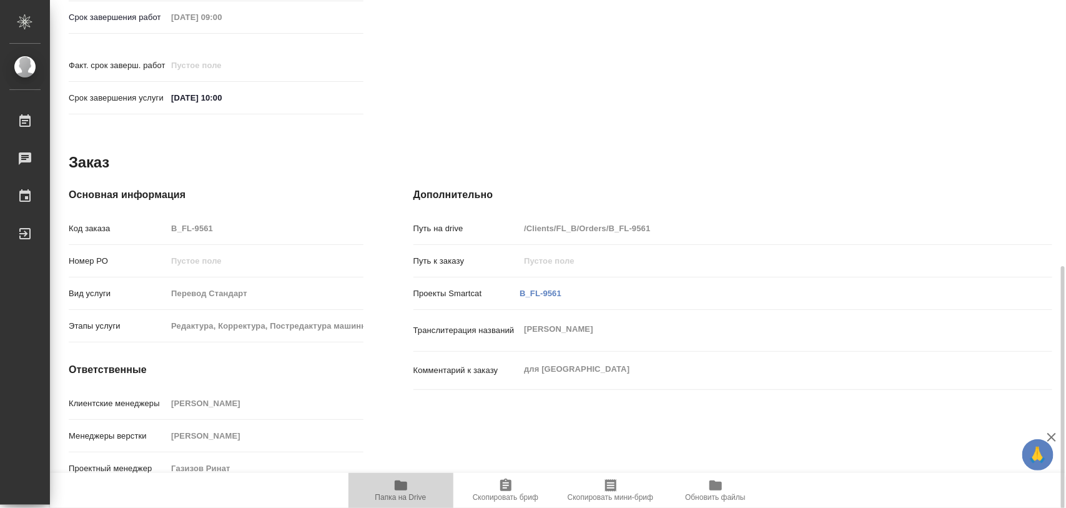
click at [400, 489] on icon "button" at bounding box center [401, 485] width 12 height 10
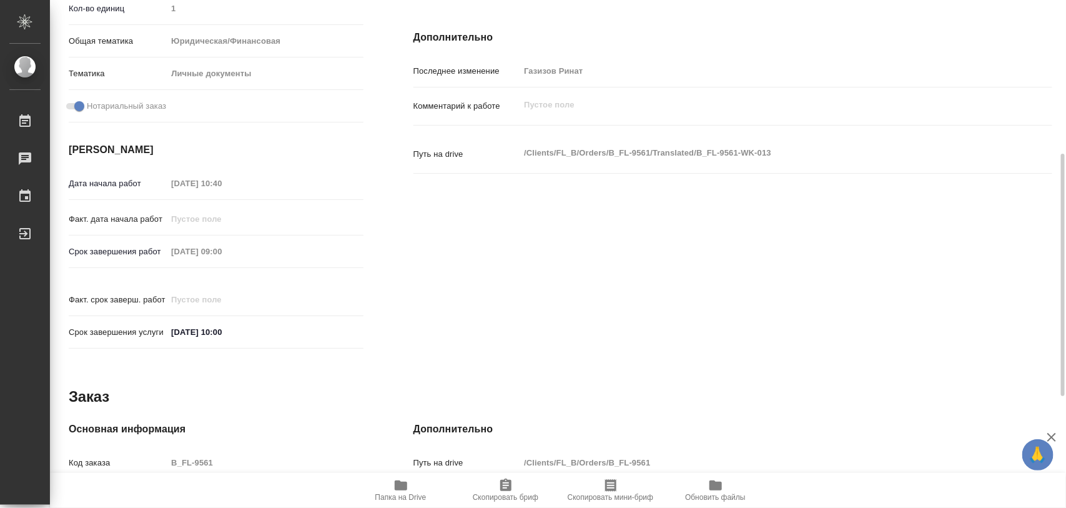
scroll to position [166, 0]
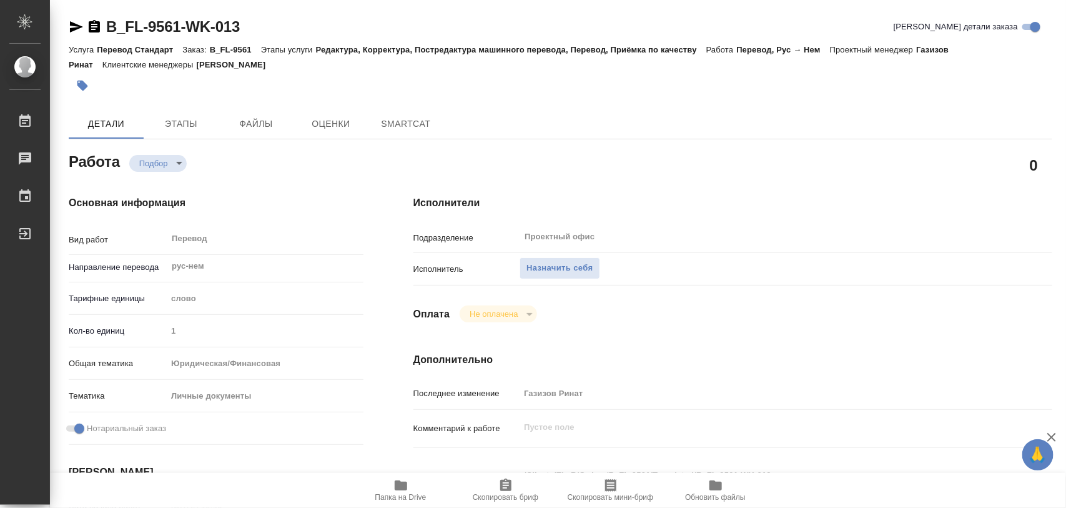
type textarea "x"
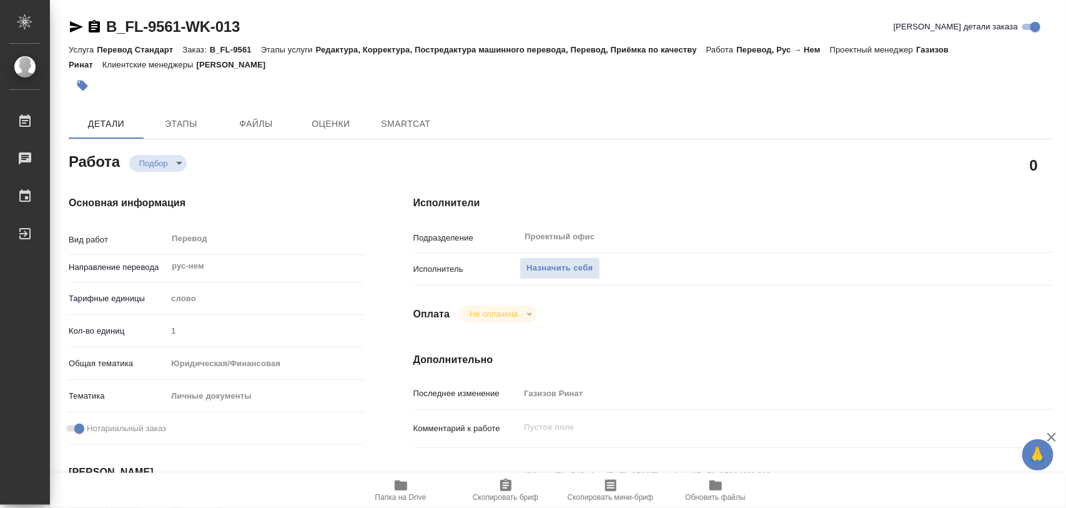
type textarea "x"
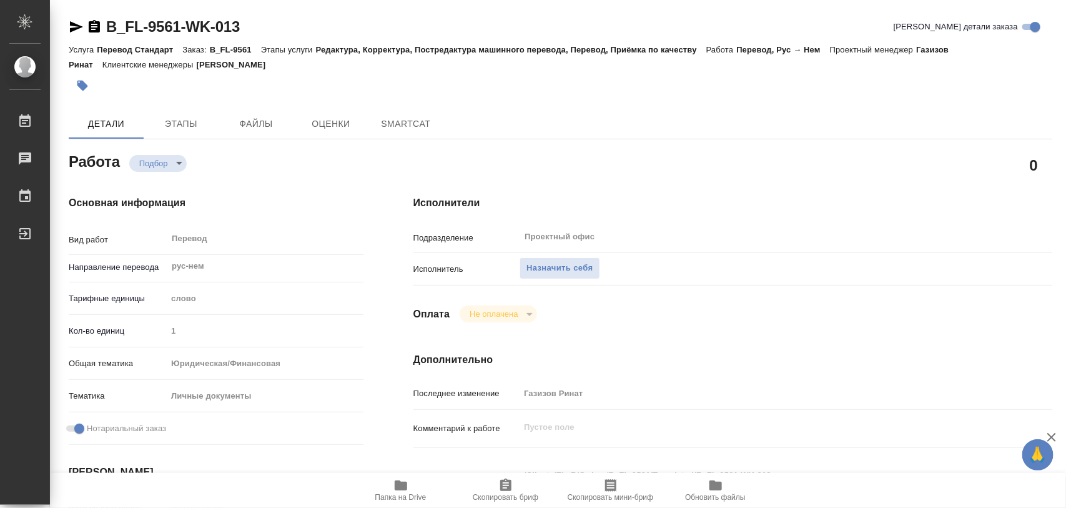
type textarea "x"
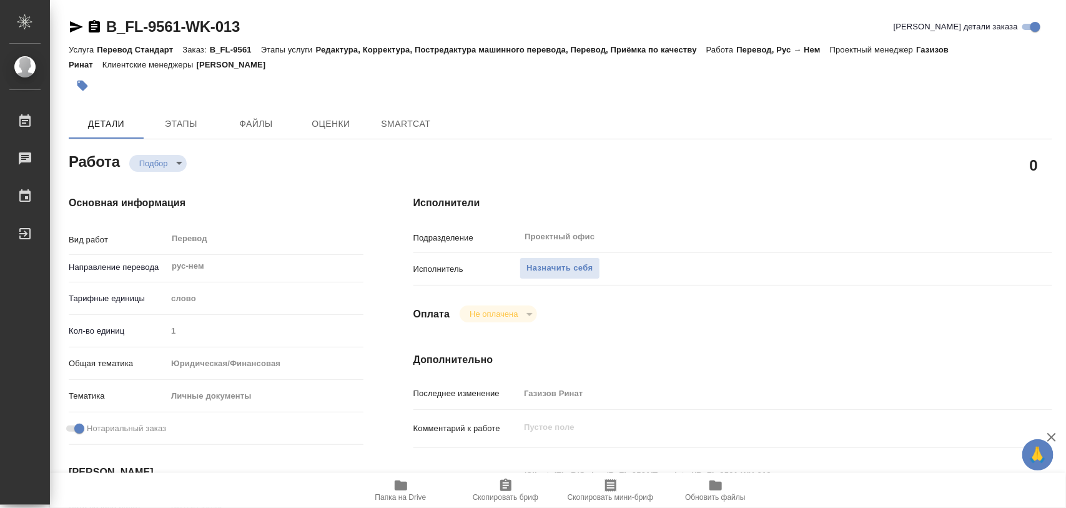
type textarea "x"
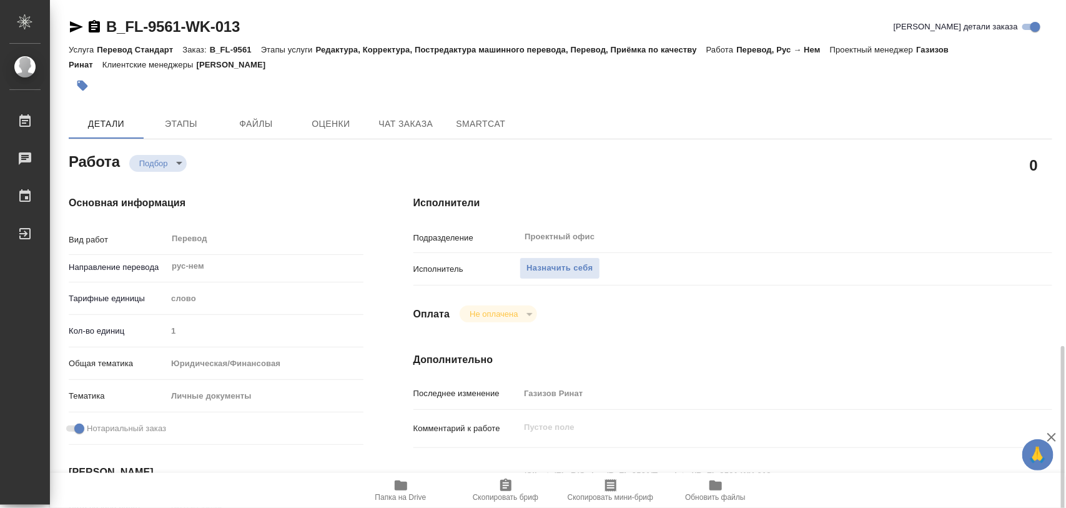
scroll to position [234, 0]
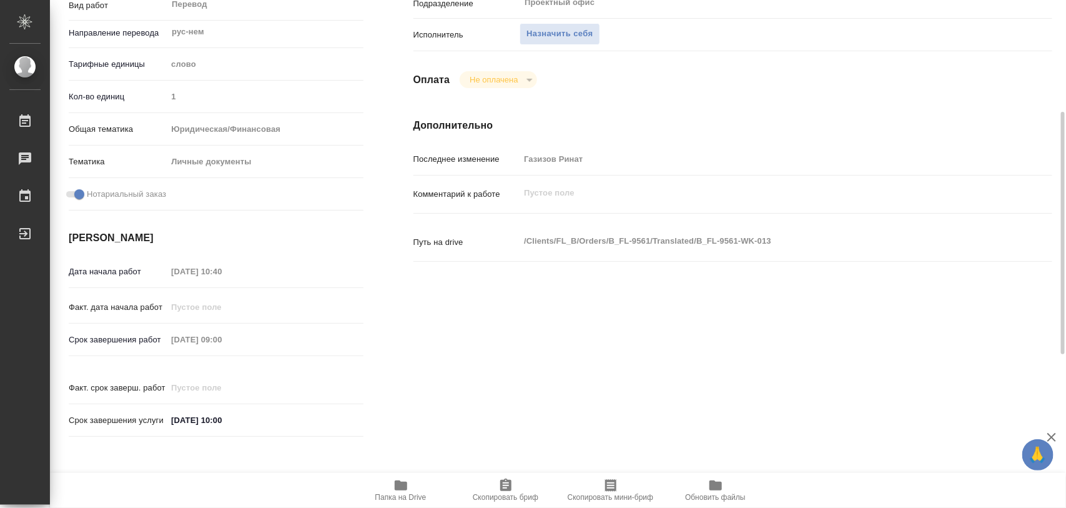
type textarea "x"
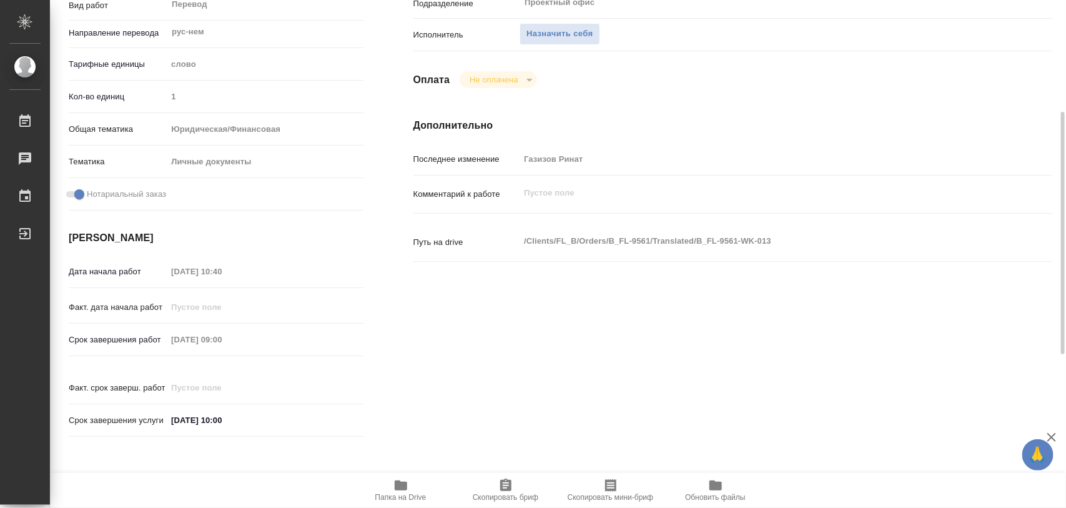
scroll to position [0, 0]
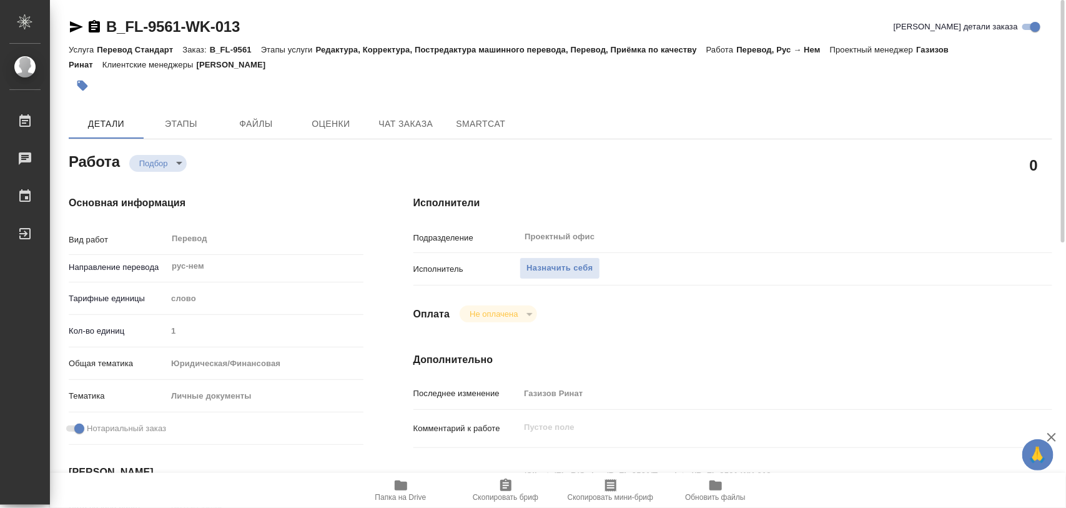
type textarea "x"
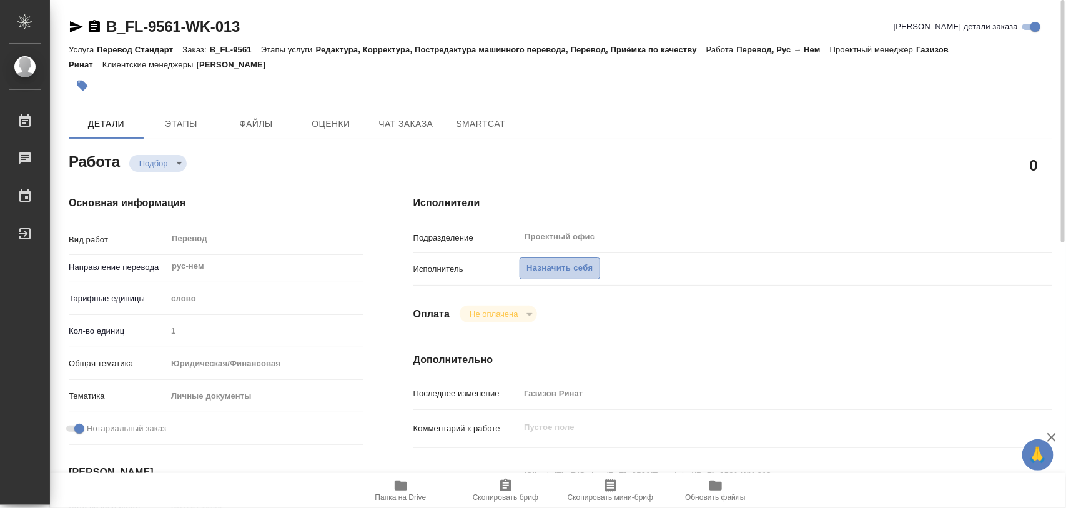
click at [583, 273] on span "Назначить себя" at bounding box center [559, 268] width 66 height 14
type textarea "x"
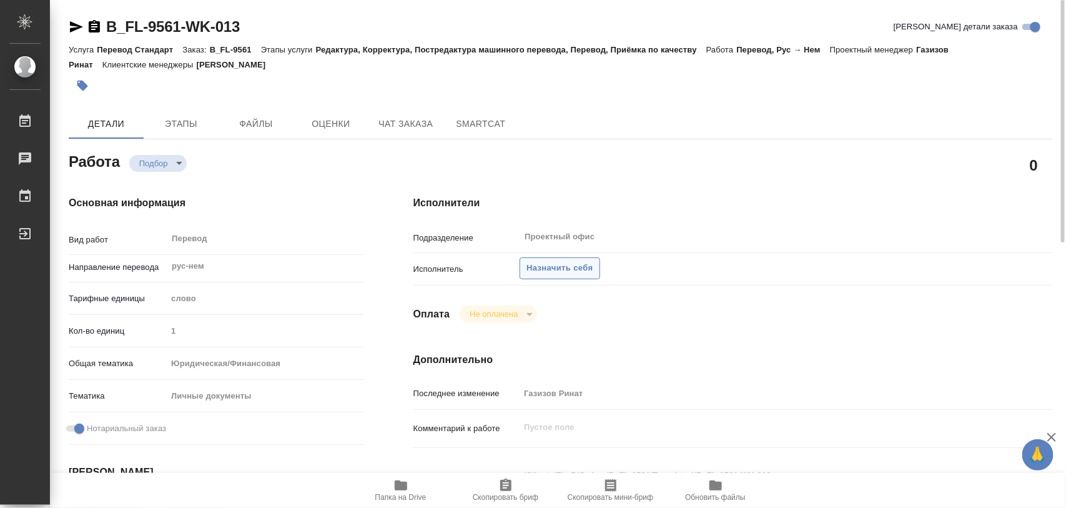
type textarea "x"
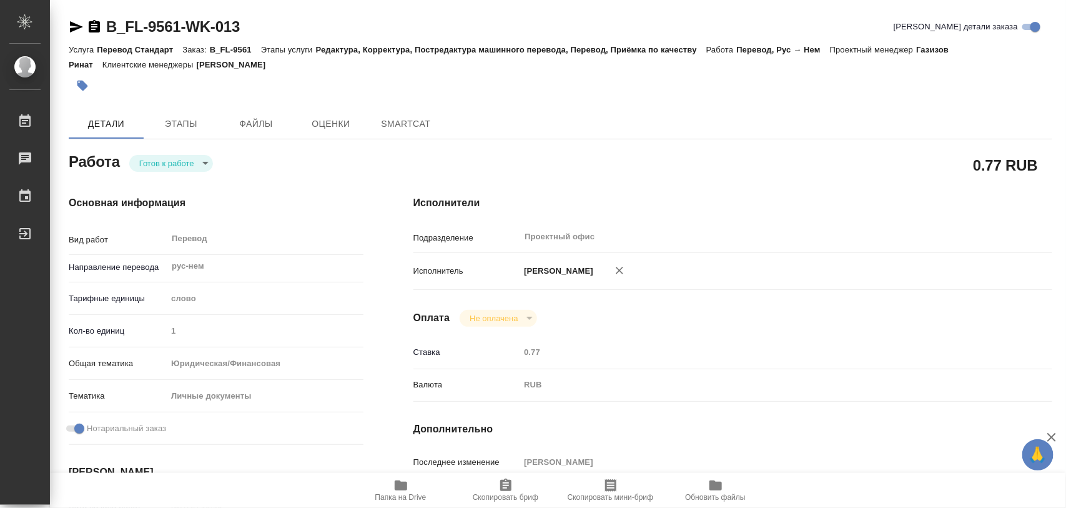
type textarea "x"
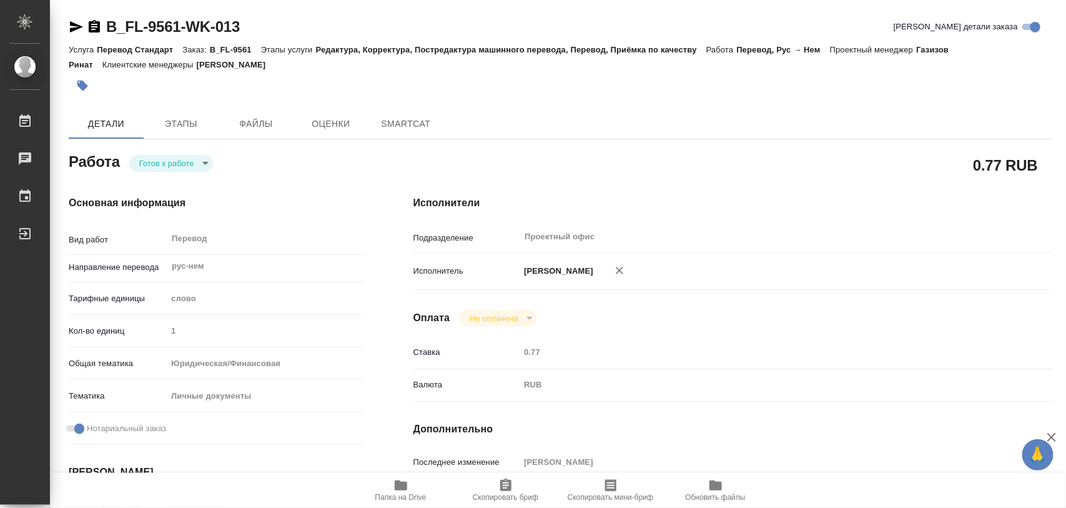
type textarea "x"
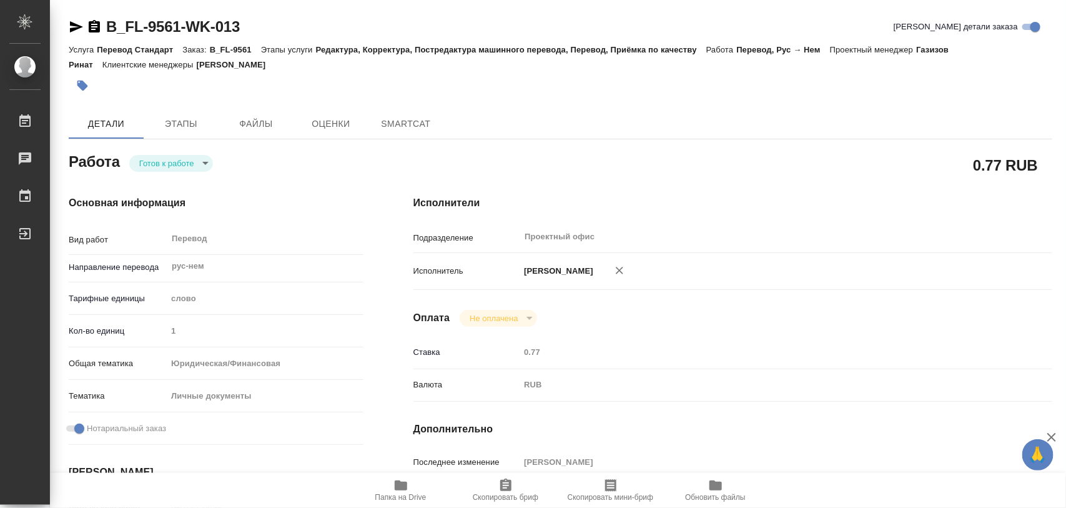
type textarea "x"
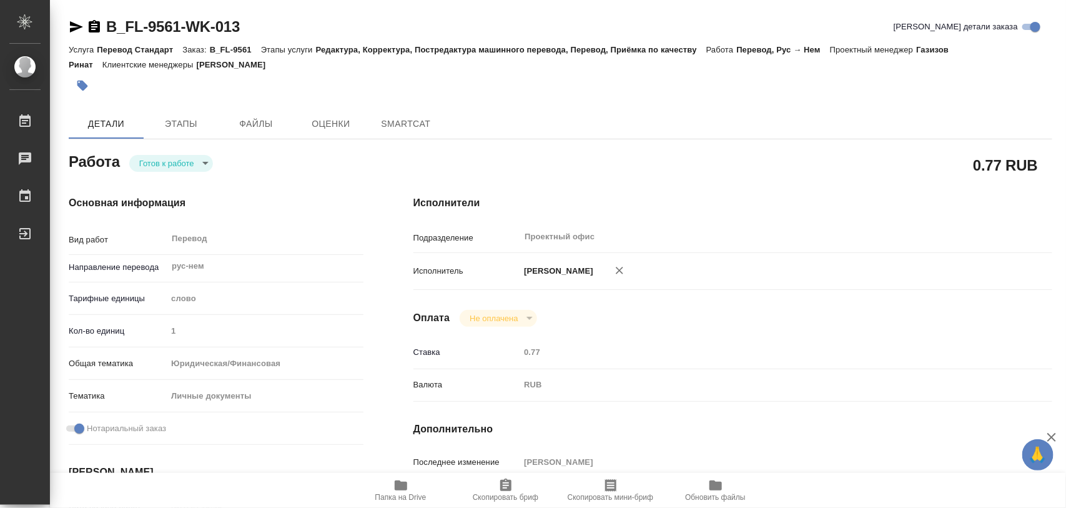
type textarea "x"
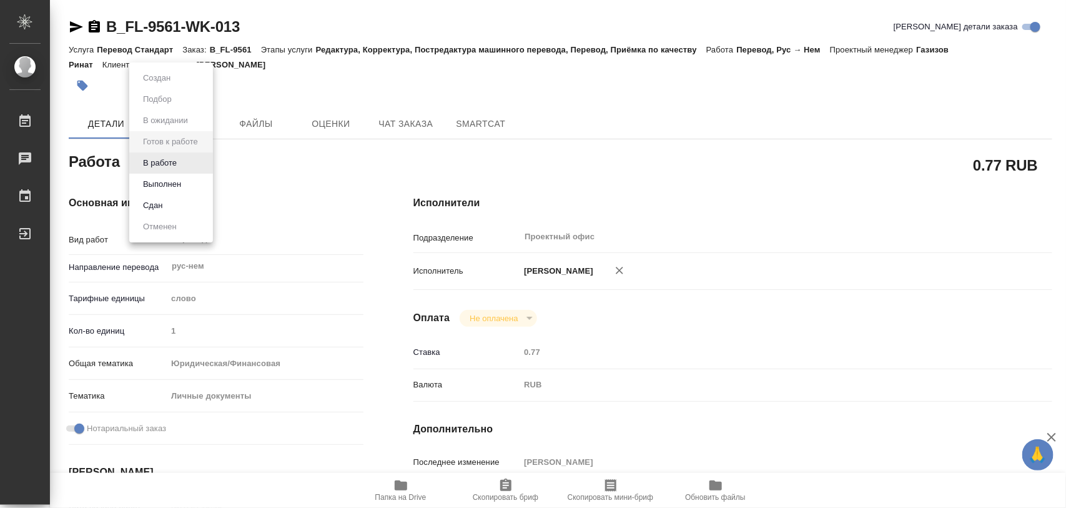
click at [210, 164] on body "🙏 .cls-1 fill:#fff; AWATERA Iglakov Maksim Работы Чаты График Выйти B_FL-9561-W…" at bounding box center [533, 254] width 1066 height 508
type textarea "x"
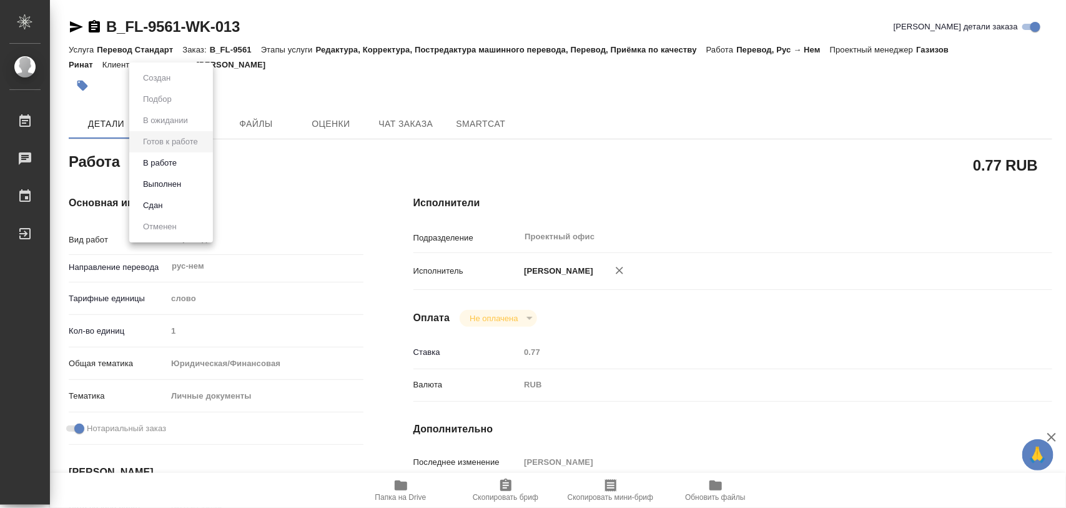
type textarea "x"
click at [181, 160] on li "В работе" at bounding box center [171, 162] width 84 height 21
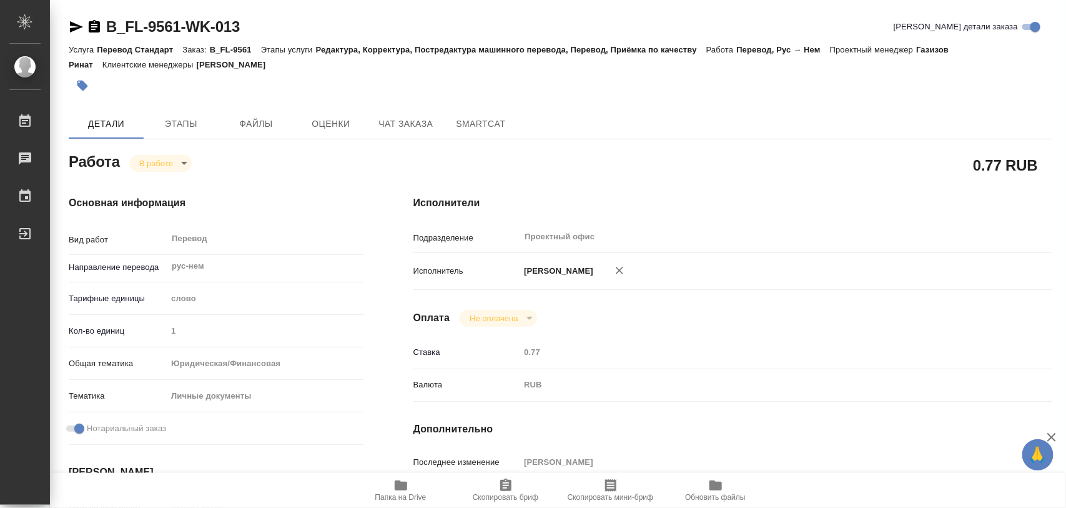
type textarea "x"
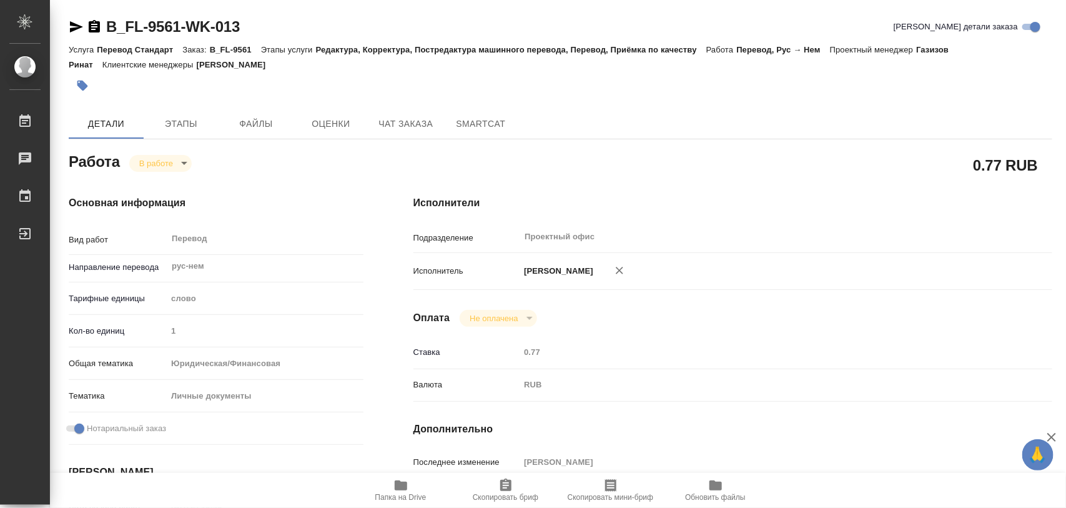
type textarea "x"
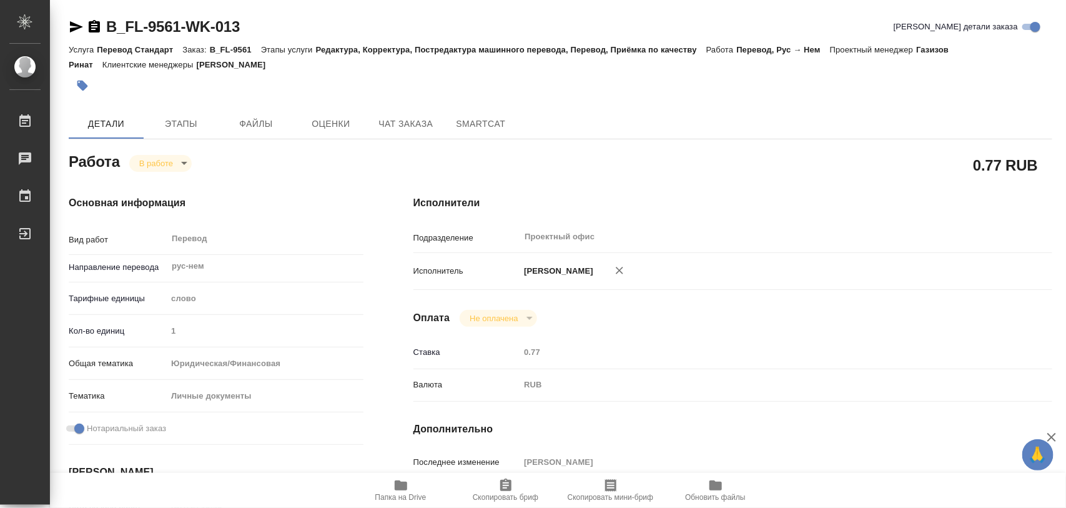
type textarea "x"
